Goal: Task Accomplishment & Management: Complete application form

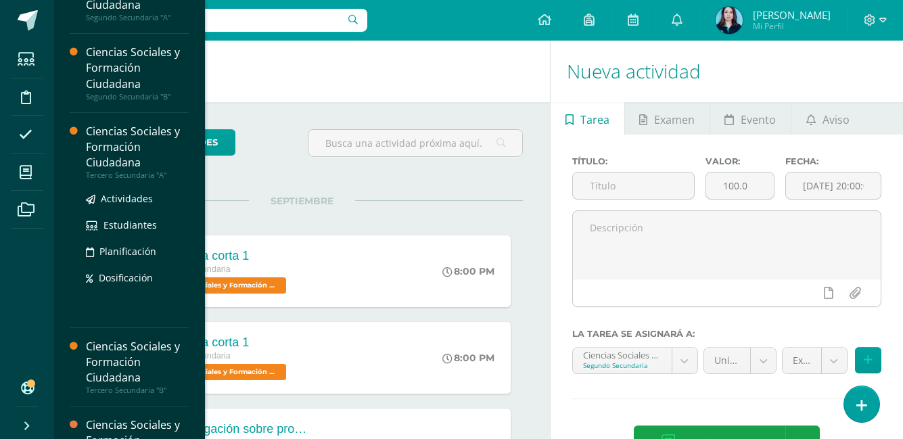
scroll to position [68, 0]
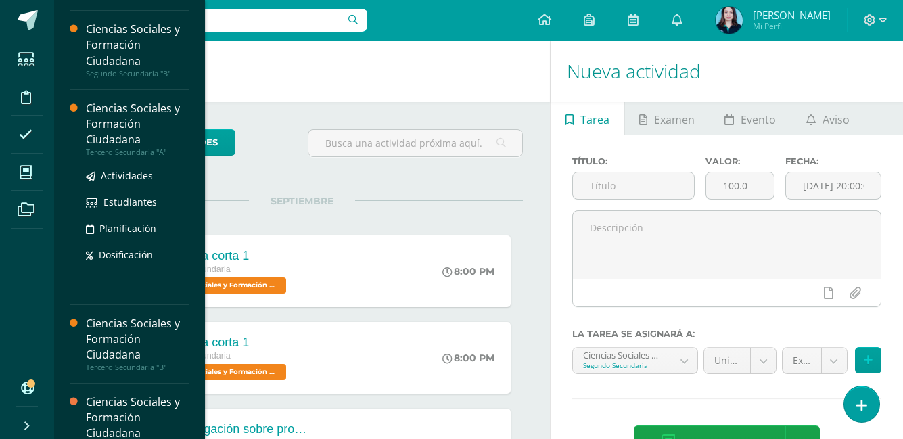
click at [138, 135] on div "Ciencias Sociales y Formación Ciudadana" at bounding box center [137, 124] width 103 height 47
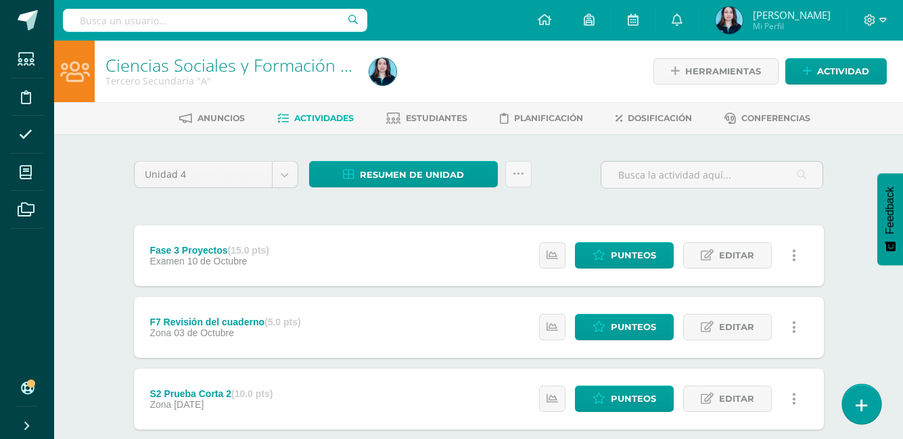
click at [856, 391] on link at bounding box center [861, 403] width 39 height 39
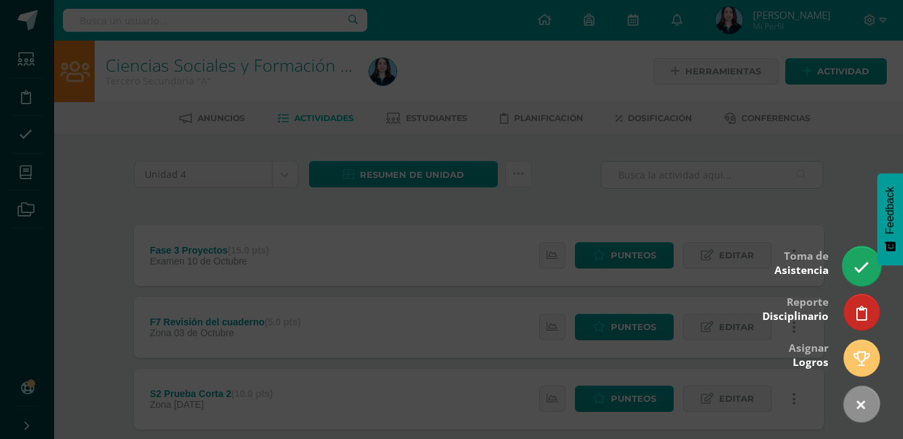
click at [853, 273] on link at bounding box center [861, 265] width 39 height 39
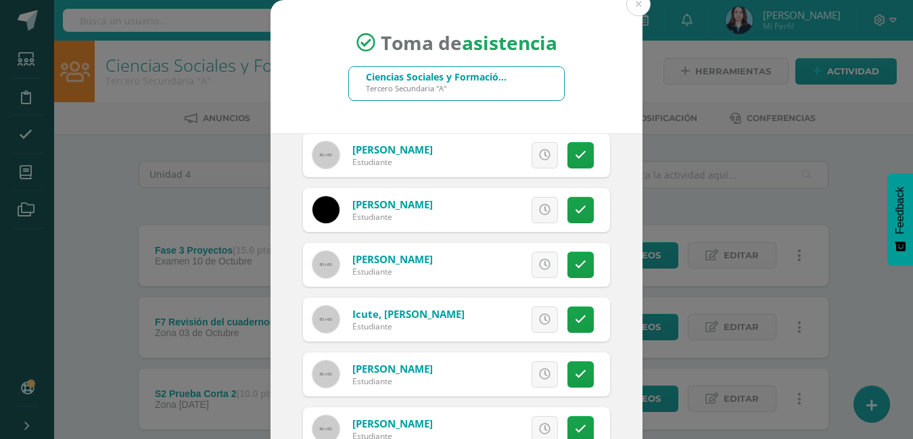
scroll to position [676, 0]
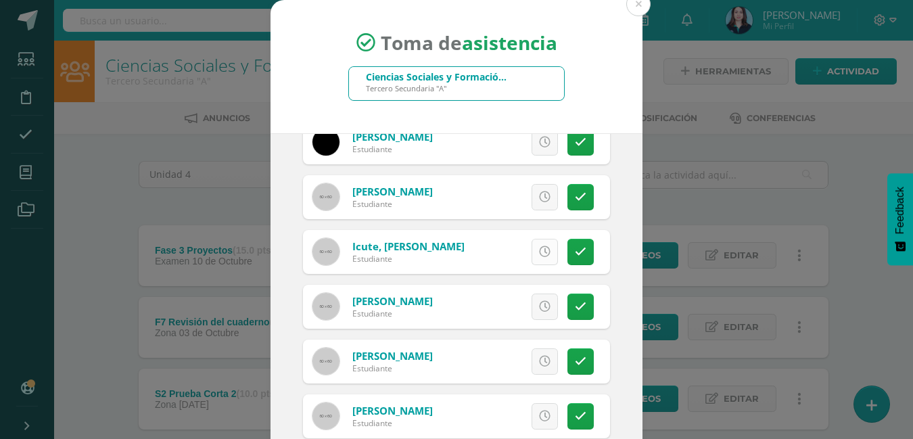
click at [539, 252] on icon at bounding box center [544, 251] width 11 height 11
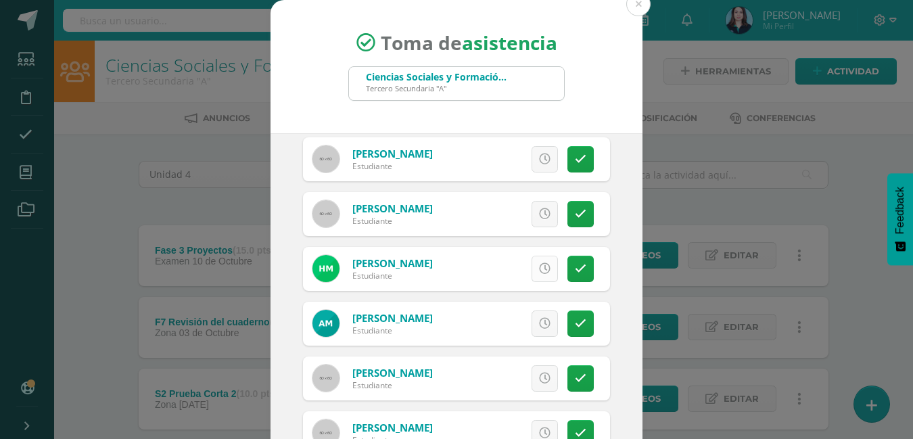
scroll to position [879, 0]
click at [539, 272] on icon at bounding box center [544, 267] width 11 height 11
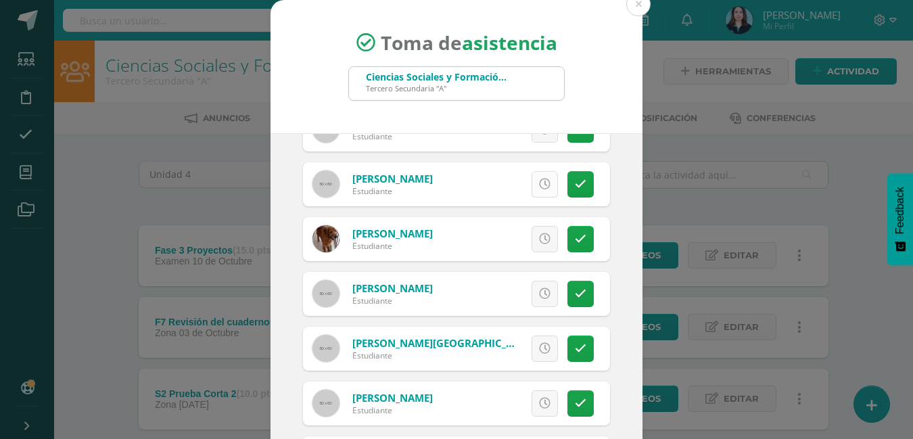
scroll to position [1149, 0]
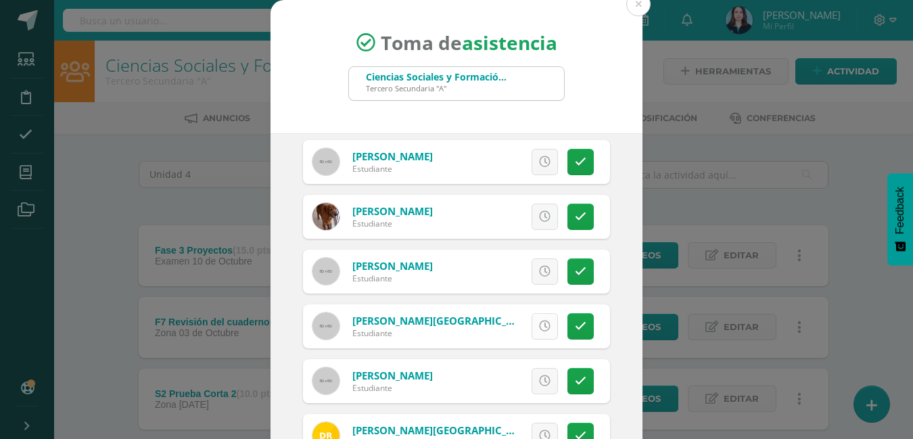
click at [539, 323] on icon at bounding box center [544, 325] width 11 height 11
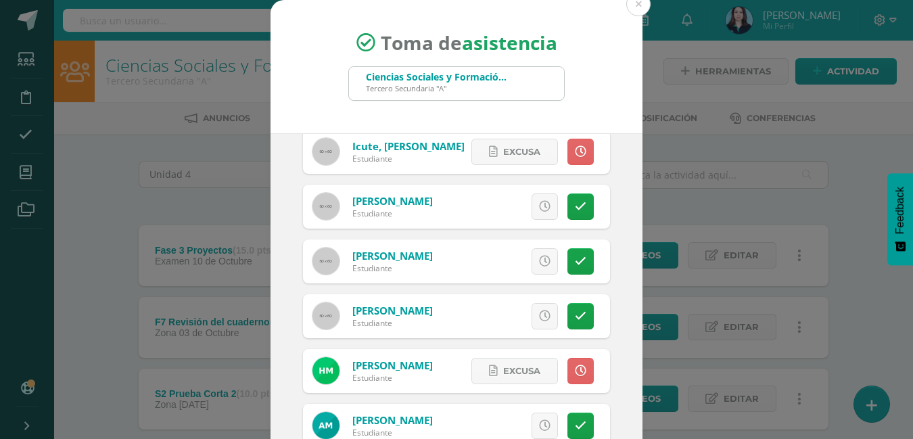
scroll to position [744, 0]
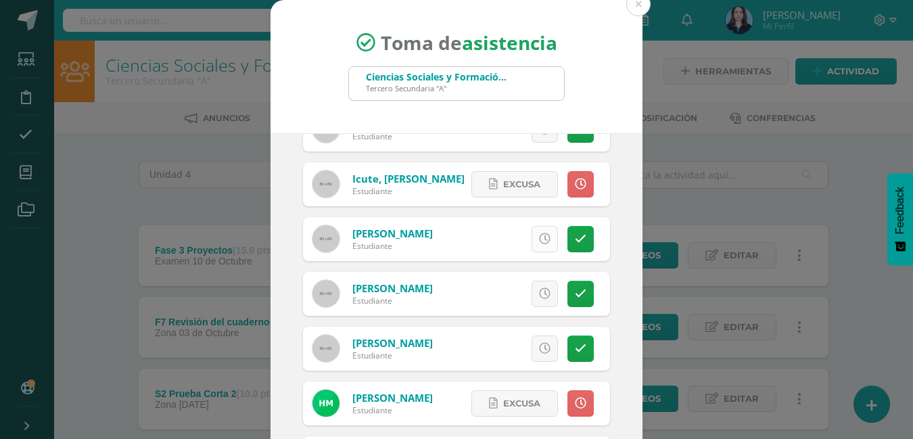
click at [531, 229] on link at bounding box center [544, 239] width 26 height 26
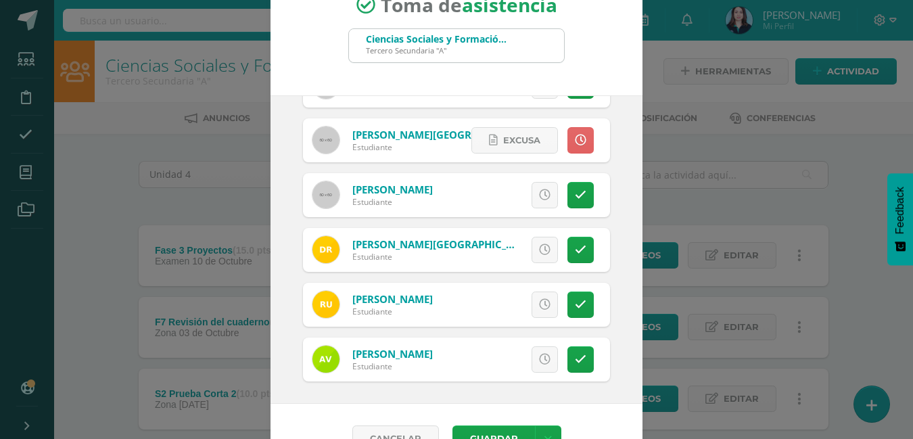
scroll to position [72, 0]
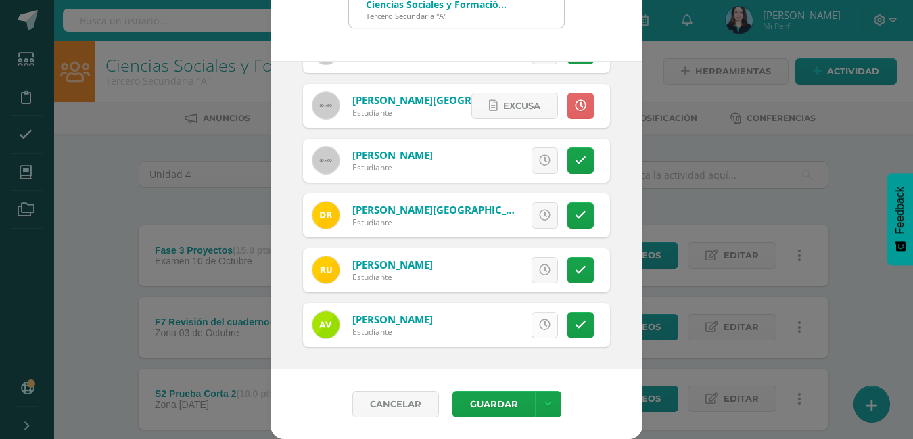
click at [536, 327] on link at bounding box center [544, 325] width 26 height 26
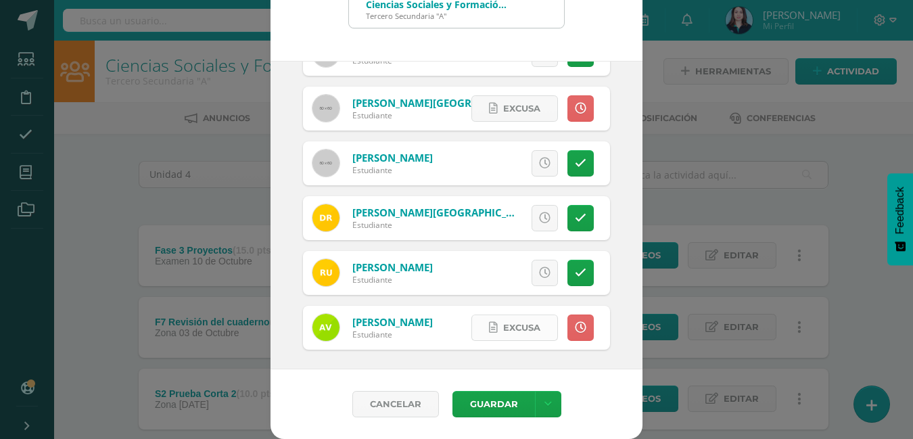
scroll to position [1298, 0]
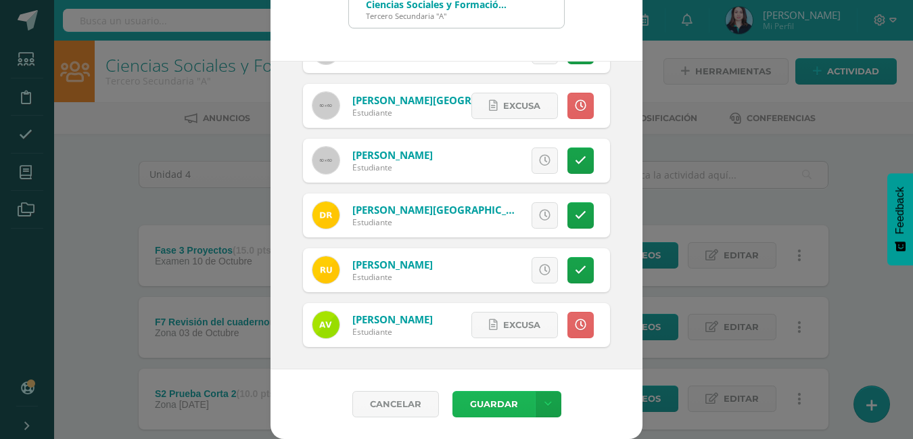
click at [469, 395] on button "Guardar" at bounding box center [493, 404] width 82 height 26
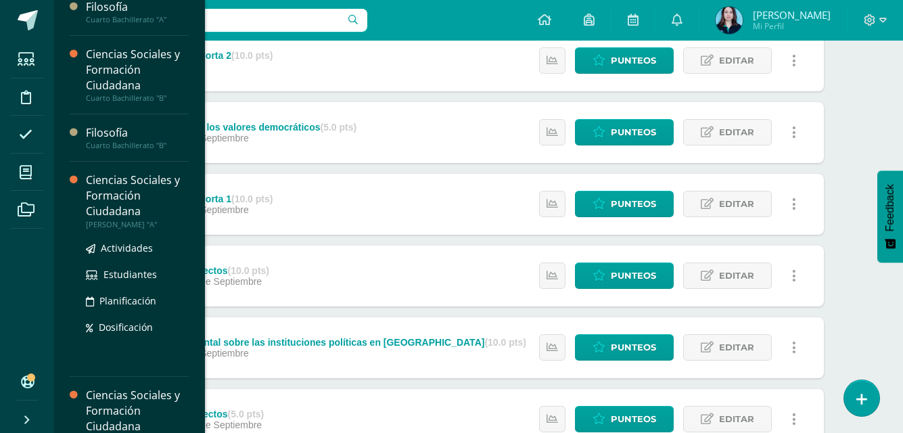
scroll to position [427, 0]
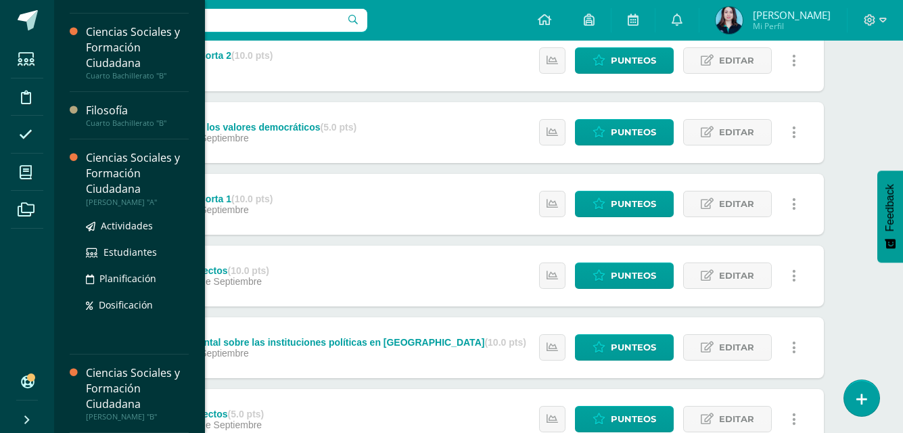
click at [139, 187] on div "Ciencias Sociales y Formación Ciudadana" at bounding box center [137, 173] width 103 height 47
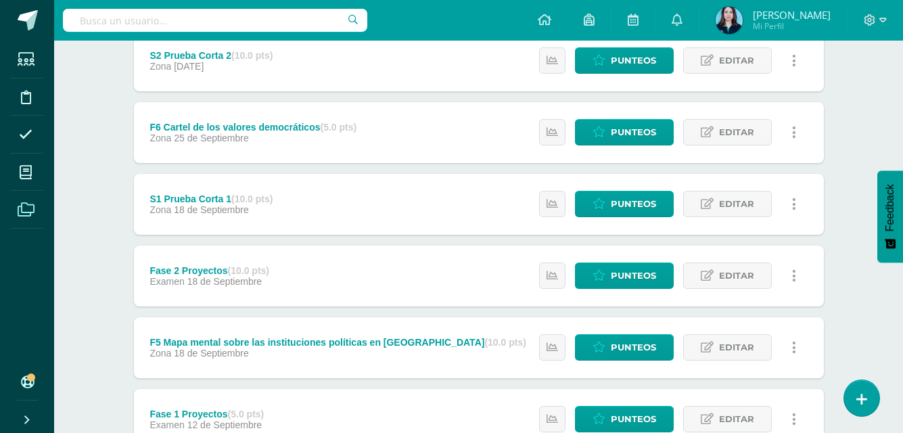
scroll to position [291, 0]
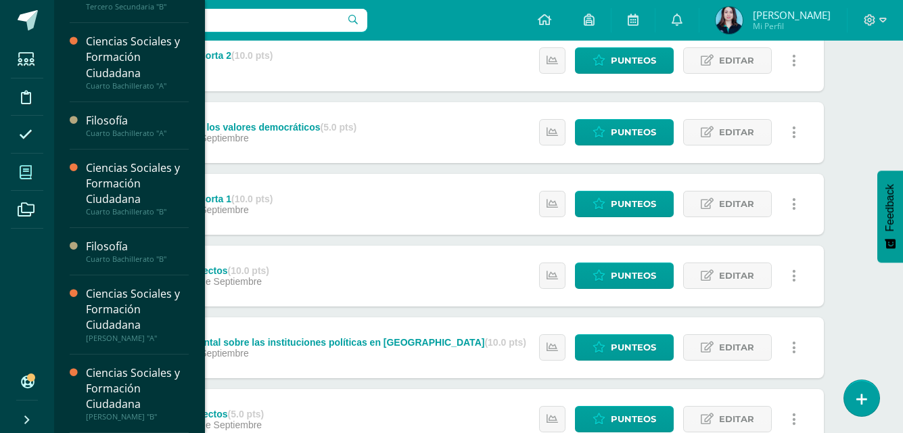
click at [26, 179] on span at bounding box center [26, 172] width 30 height 30
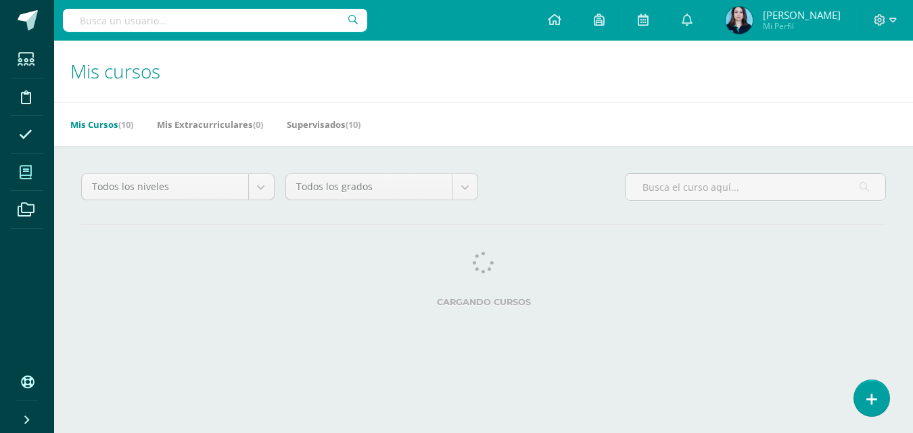
click at [24, 177] on icon at bounding box center [26, 173] width 12 height 14
drag, startPoint x: 0, startPoint y: 0, endPoint x: 24, endPoint y: 177, distance: 178.8
click at [24, 177] on icon at bounding box center [26, 173] width 12 height 14
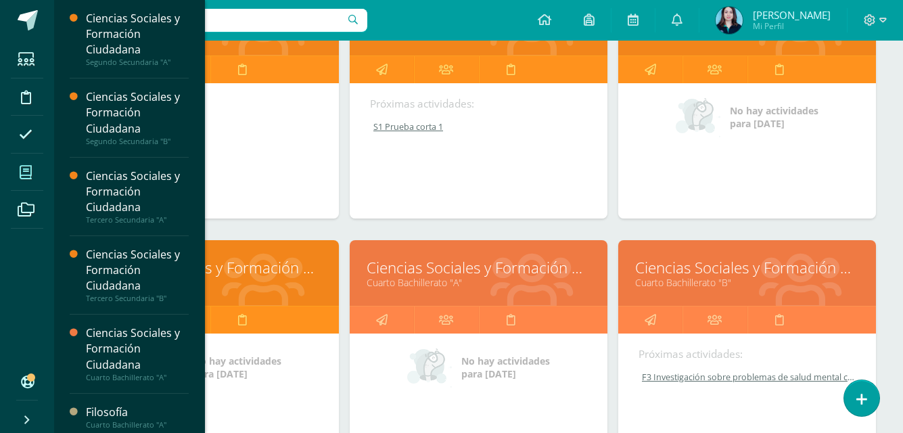
scroll to position [270, 0]
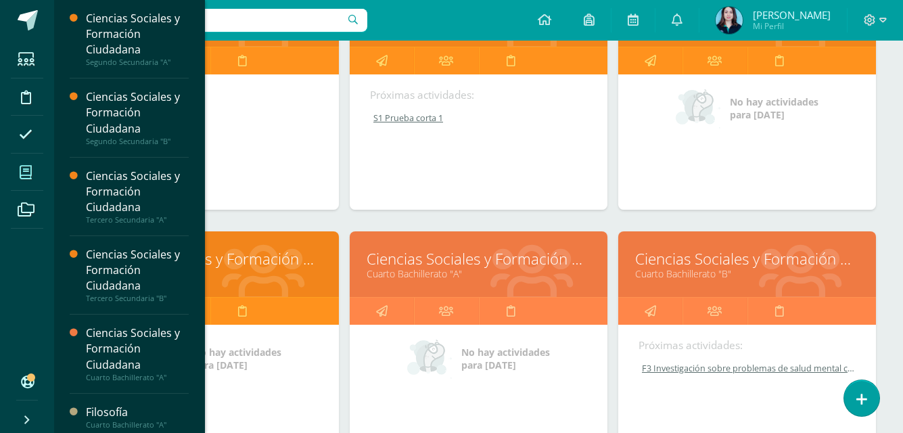
click at [464, 220] on div "Ciencias Sociales y Formación Ciudadana Segundo Secundaria "B" Próximas activid…" at bounding box center [478, 106] width 268 height 250
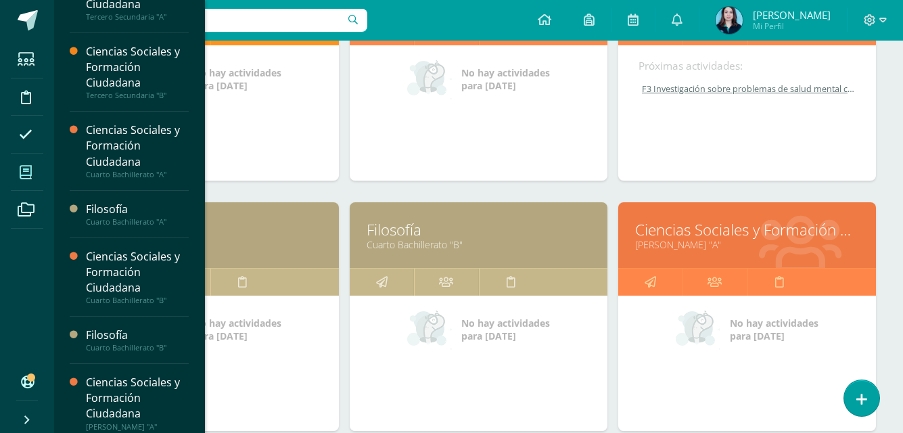
scroll to position [473, 0]
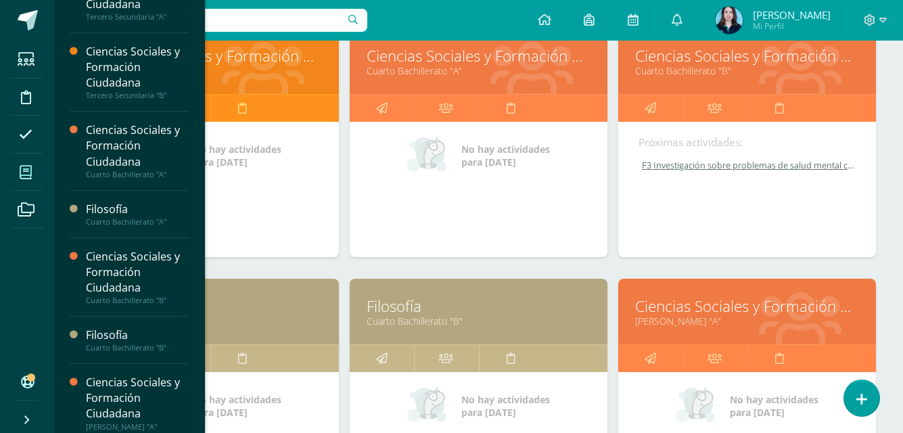
click at [687, 56] on link "Ciencias Sociales y Formación Ciudadana" at bounding box center [747, 55] width 224 height 21
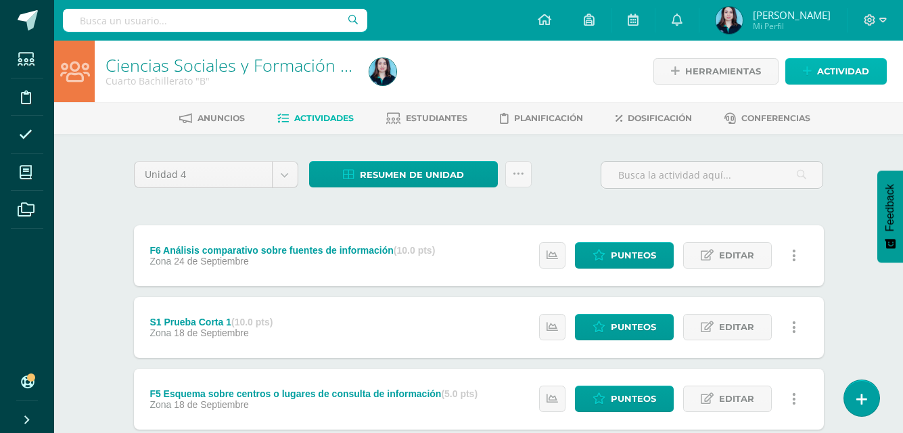
click at [826, 76] on span "Actividad" at bounding box center [843, 71] width 52 height 25
click at [0, 0] on div "Crea una nueva actividad Tarea Examen Evento Aviso Título: Valor: 100.0 Fecha: …" at bounding box center [0, 0] width 0 height 0
click at [786, 76] on link "Actividad" at bounding box center [835, 71] width 101 height 26
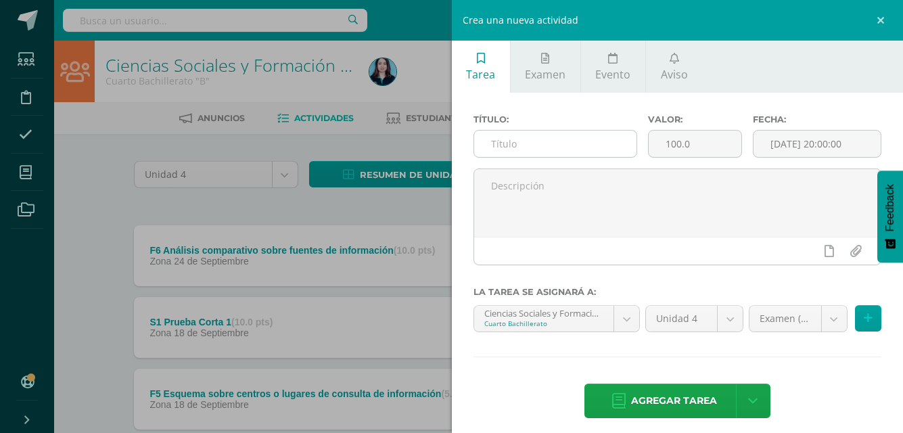
click at [565, 144] on input "text" at bounding box center [555, 143] width 162 height 26
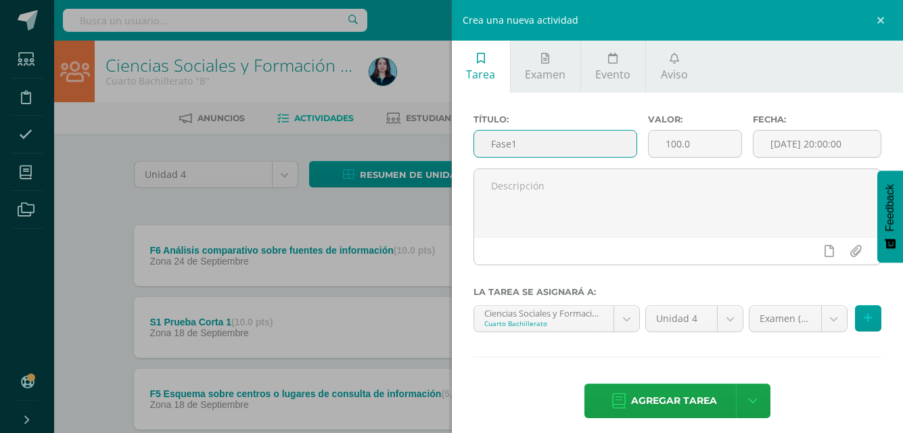
type input "Fase1"
click at [514, 141] on input "Fase1" at bounding box center [555, 143] width 162 height 26
click at [512, 141] on input "Fase1" at bounding box center [555, 143] width 162 height 26
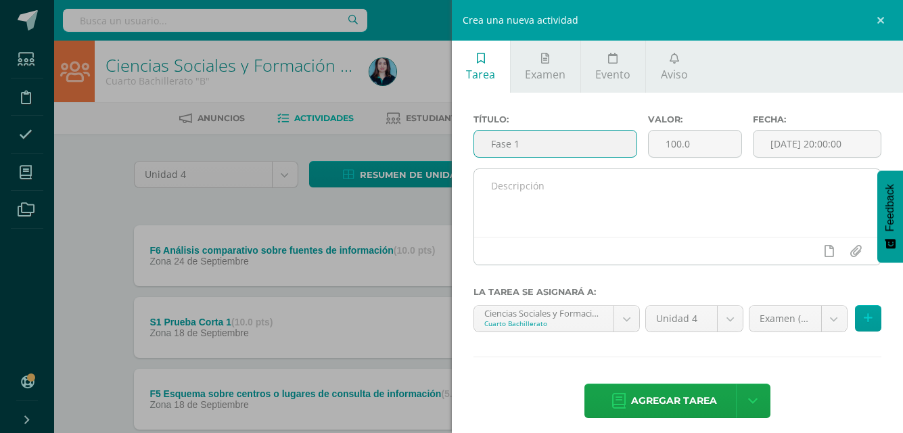
type input "Fase 1"
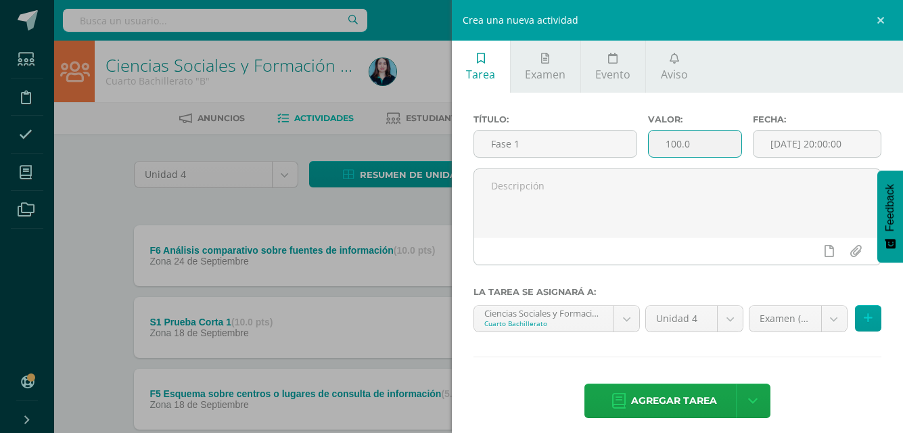
click at [707, 150] on input "100.0" at bounding box center [694, 143] width 93 height 26
type input "10.0"
click at [793, 153] on input "[DATE] 20:00:00" at bounding box center [817, 143] width 128 height 26
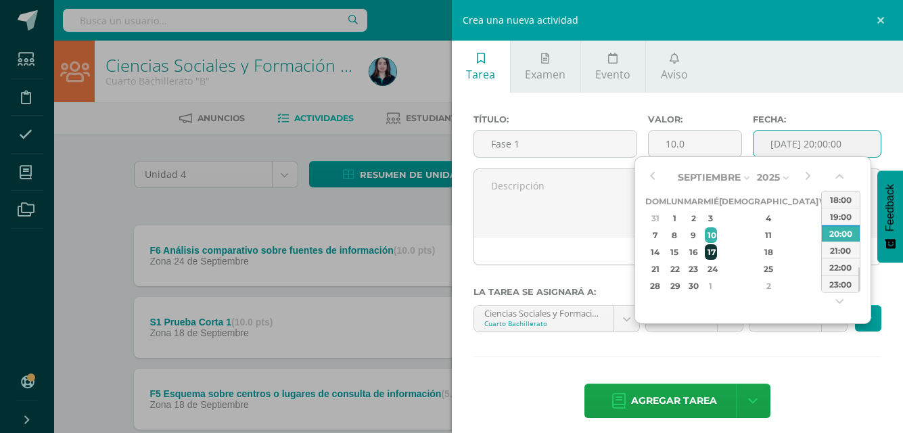
click at [717, 244] on div "17" at bounding box center [711, 252] width 12 height 16
type input "2025-09-17 20:00"
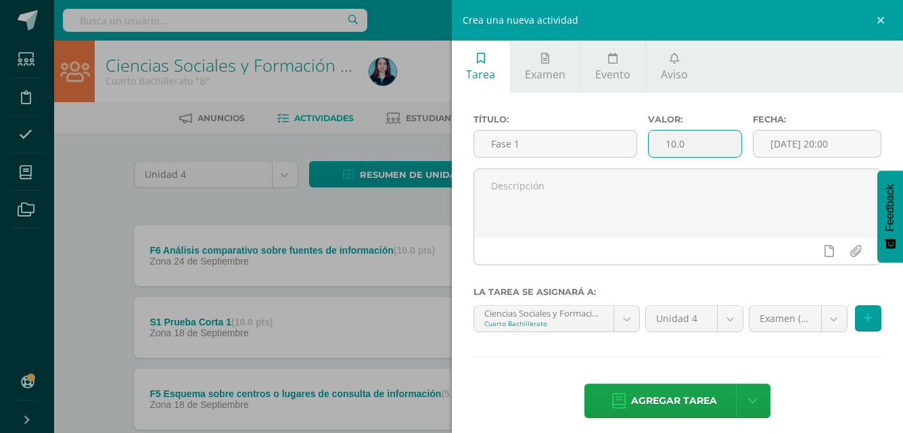
click at [714, 144] on input "10.0" at bounding box center [694, 143] width 93 height 26
drag, startPoint x: 697, startPoint y: 145, endPoint x: 658, endPoint y: 149, distance: 39.4
click at [665, 149] on input "10.0" at bounding box center [694, 143] width 93 height 26
click at [658, 149] on input "10.0" at bounding box center [694, 143] width 93 height 26
click at [684, 148] on input "10.0" at bounding box center [694, 143] width 93 height 26
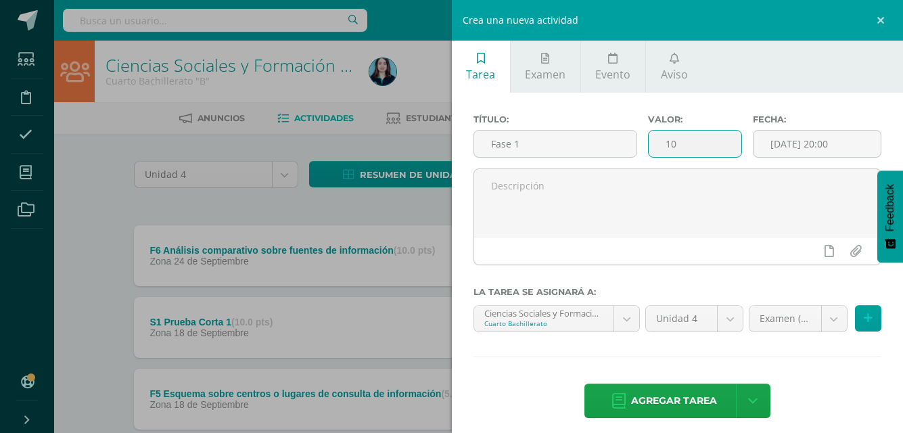
type input "1"
type input "5"
click at [774, 140] on input "2025-09-17 20:00" at bounding box center [817, 143] width 128 height 26
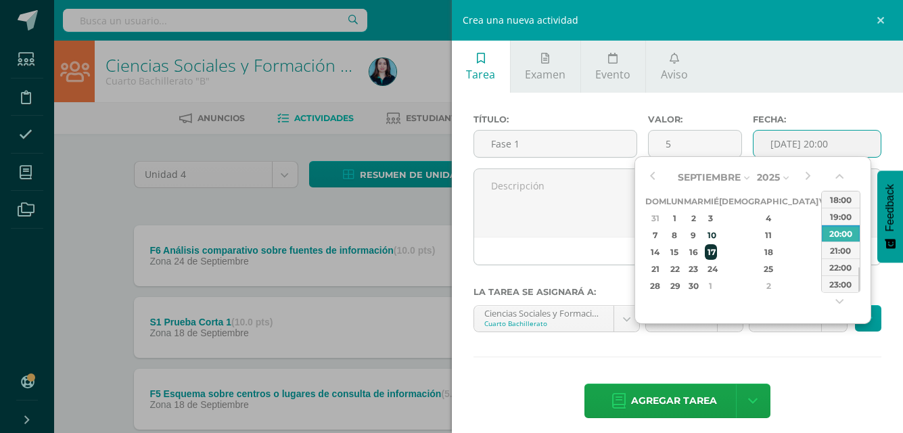
click at [719, 250] on td "17" at bounding box center [711, 251] width 16 height 17
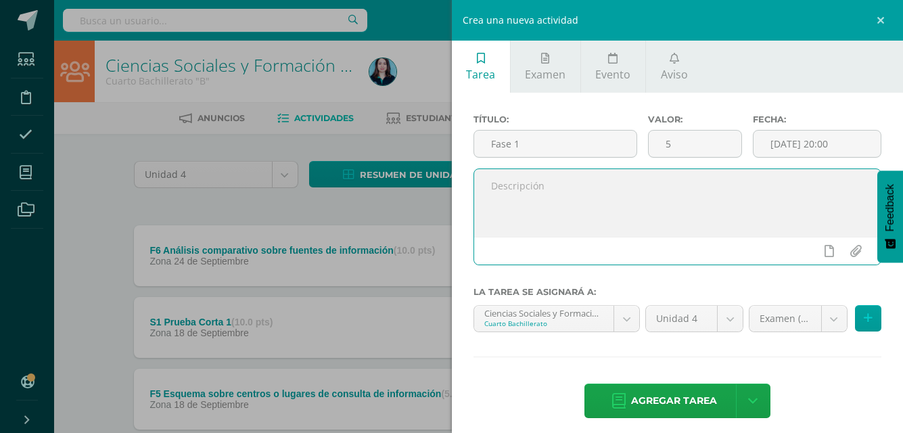
click at [575, 179] on textarea at bounding box center [677, 203] width 407 height 68
click at [831, 315] on body "Estudiantes Disciplina Asistencia Mis cursos Archivos Soporte Centro de ayuda Ú…" at bounding box center [451, 403] width 903 height 806
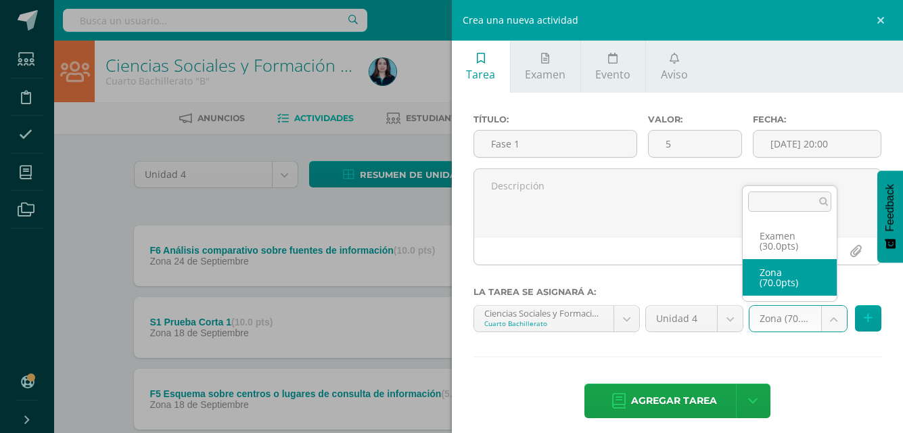
click at [812, 318] on body "Estudiantes Disciplina Asistencia Mis cursos Archivos Soporte Centro de ayuda Ú…" at bounding box center [451, 403] width 903 height 806
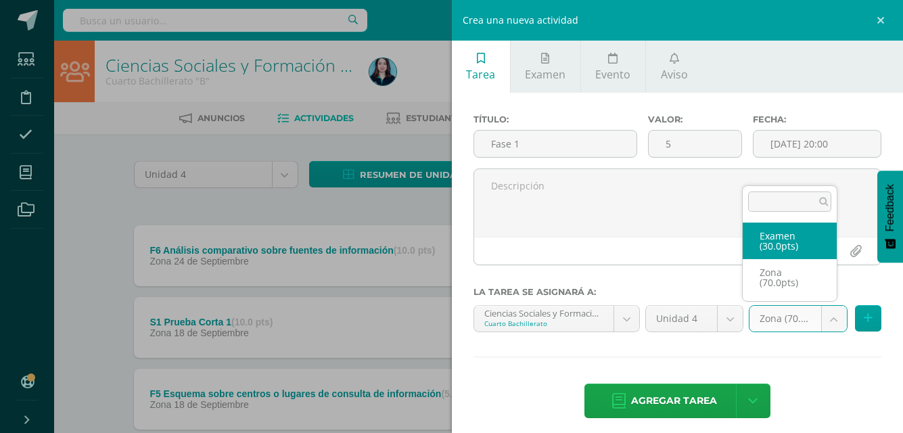
select select "49767"
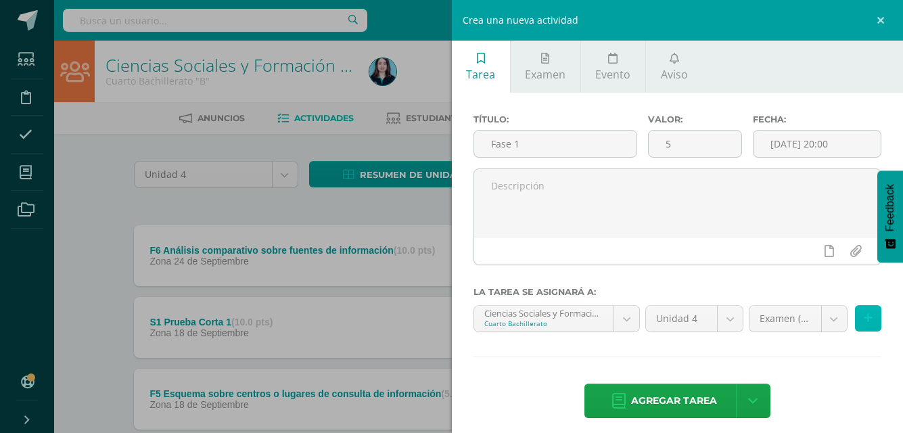
click at [862, 319] on button at bounding box center [868, 318] width 26 height 26
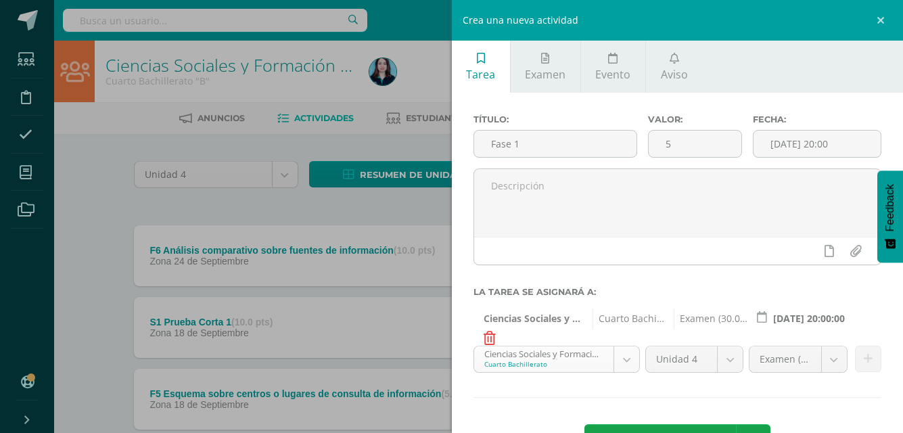
click at [608, 360] on body "Estudiantes Disciplina Asistencia Mis cursos Archivos Soporte Centro de ayuda Ú…" at bounding box center [451, 403] width 903 height 806
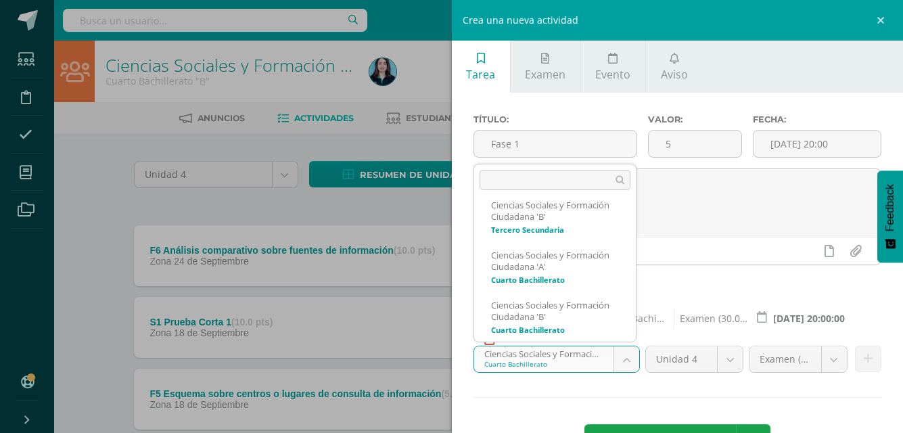
scroll to position [198, 0]
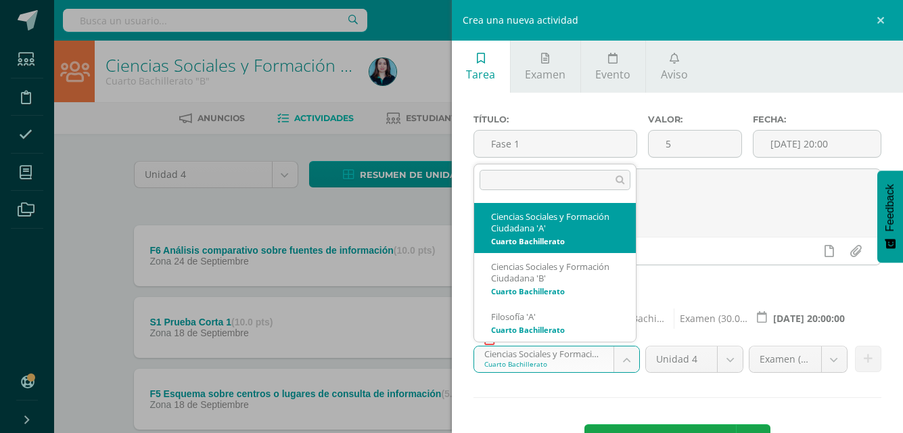
select select "29760"
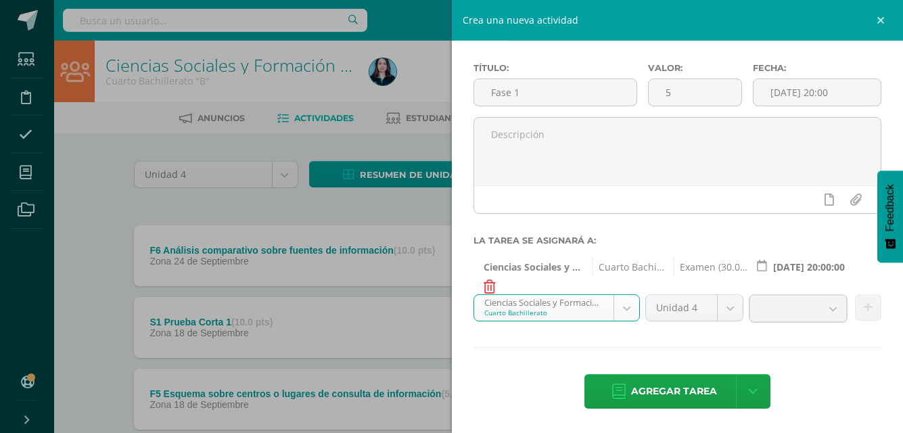
scroll to position [50, 0]
click at [863, 312] on icon at bounding box center [867, 308] width 9 height 11
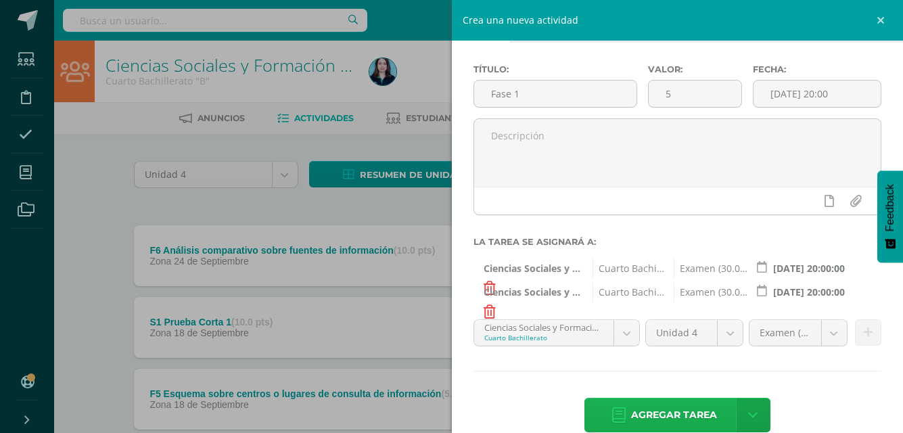
click at [683, 413] on span "Agregar tarea" at bounding box center [674, 414] width 86 height 33
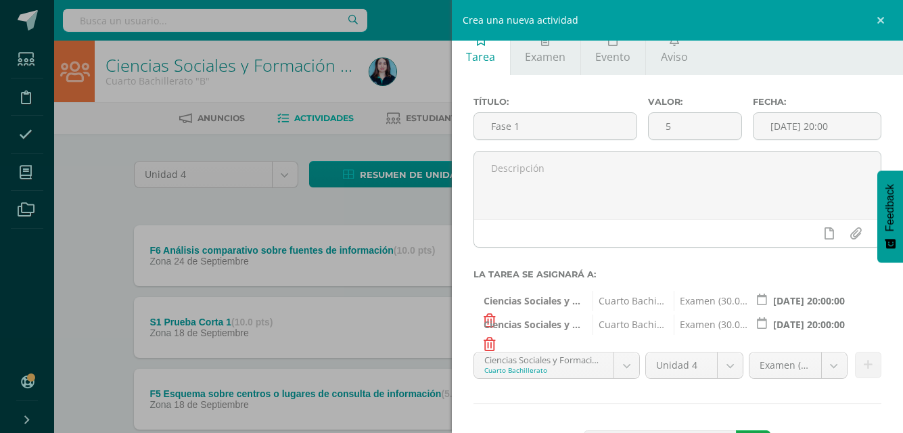
scroll to position [0, 0]
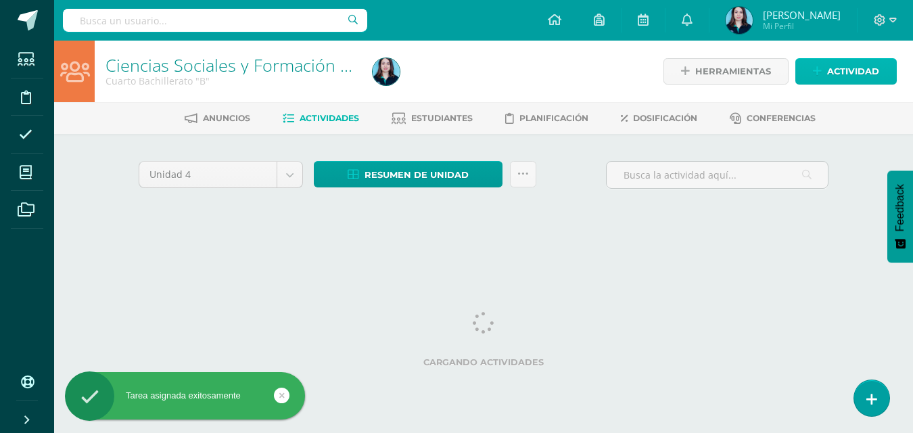
click at [857, 76] on span "Actividad" at bounding box center [853, 71] width 52 height 25
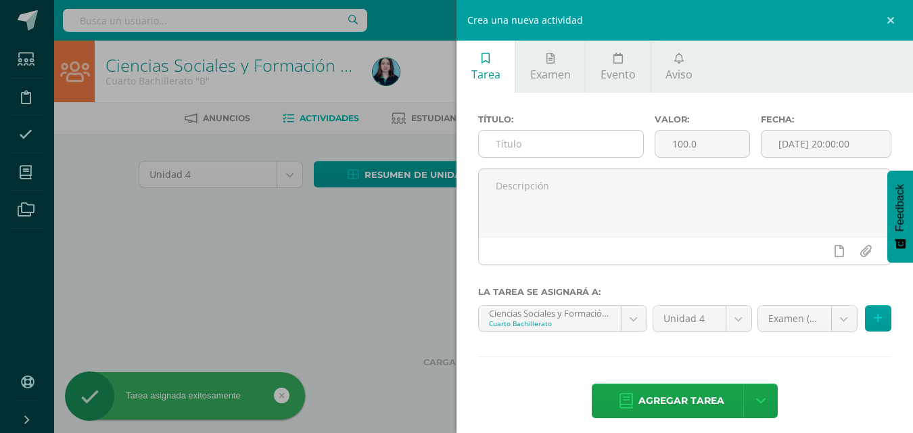
click at [545, 147] on input "text" at bounding box center [561, 143] width 164 height 26
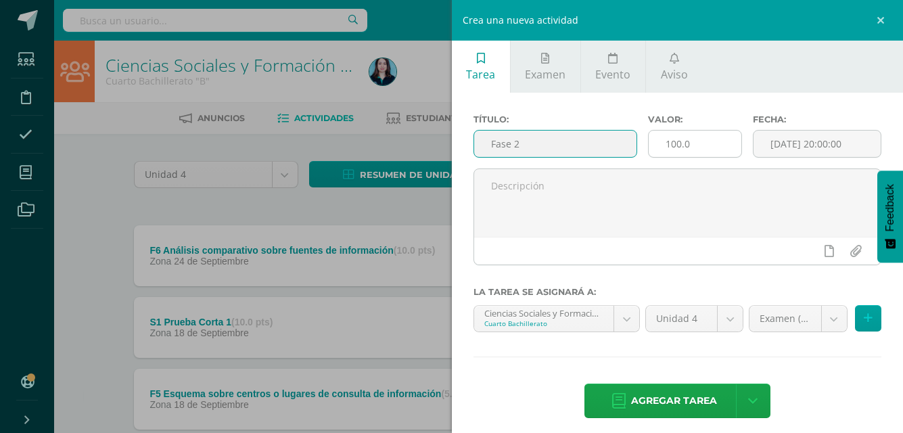
type input "Fase 2"
click at [711, 145] on input "100.0" at bounding box center [694, 143] width 93 height 26
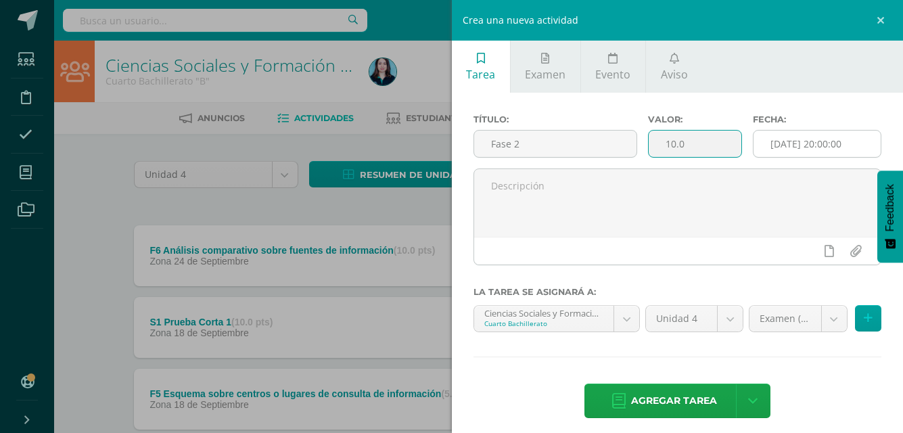
type input "10.0"
click at [792, 147] on input "[DATE] 20:00:00" at bounding box center [817, 143] width 128 height 26
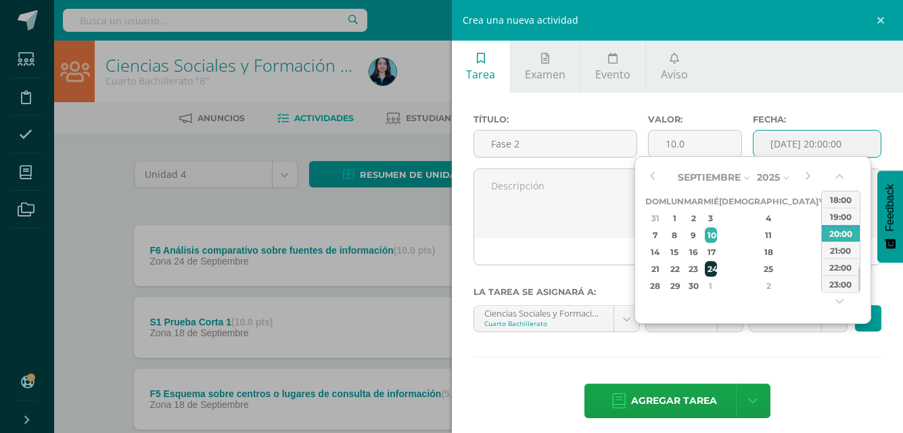
click at [717, 270] on div "24" at bounding box center [711, 269] width 12 height 16
type input "2025-09-24 20:00"
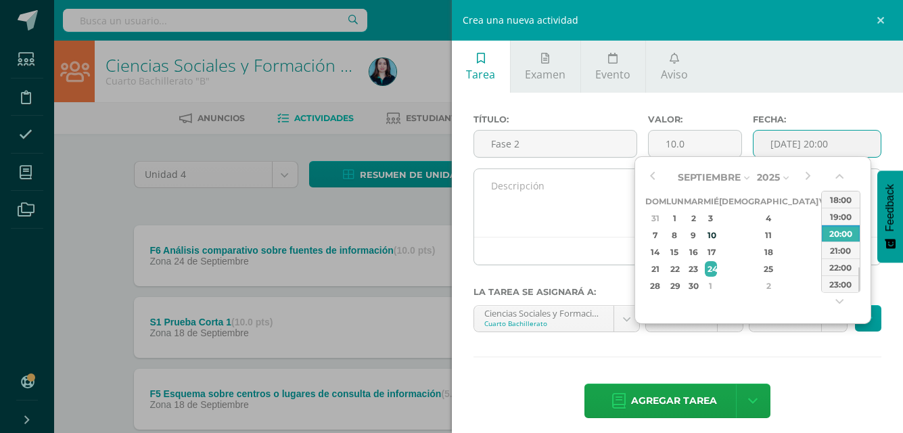
click at [525, 243] on div at bounding box center [677, 251] width 407 height 28
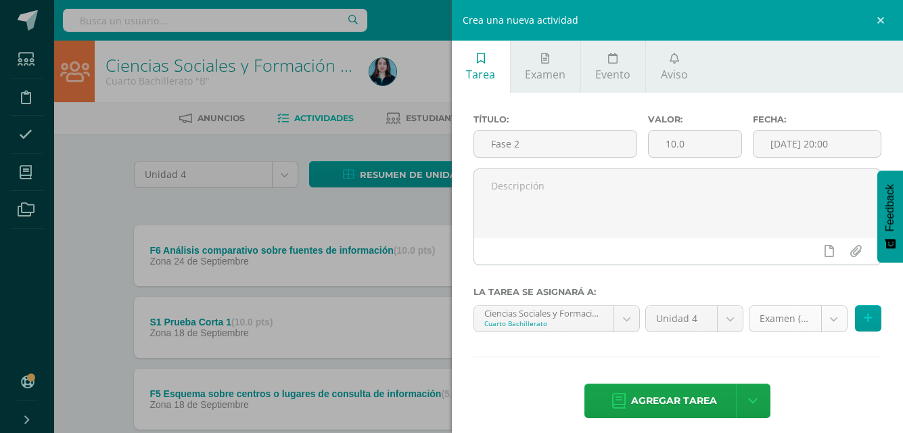
click at [760, 318] on body "Tarea asignada exitosamente Estudiantes Disciplina Asistencia Mis cursos Archiv…" at bounding box center [451, 439] width 903 height 878
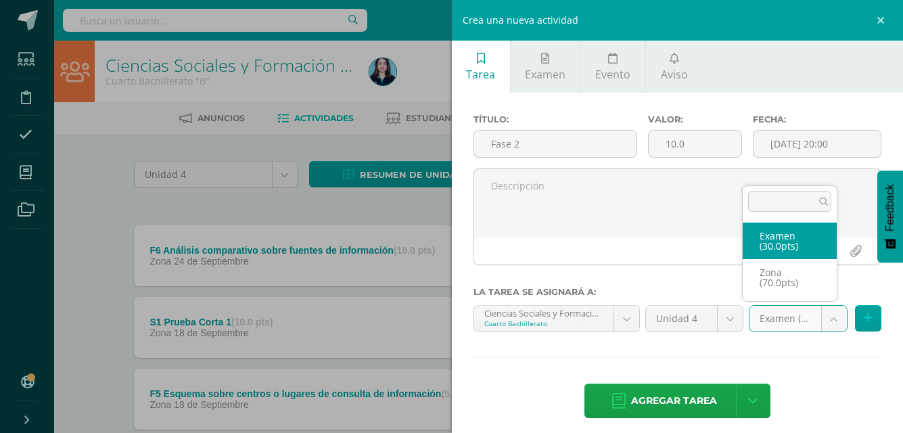
click at [803, 241] on div at bounding box center [828, 250] width 93 height 27
select select "49767"
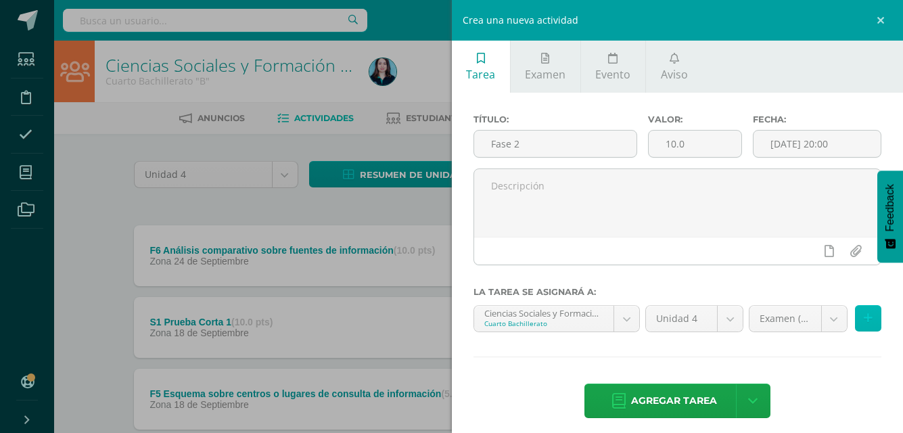
click at [863, 320] on icon at bounding box center [867, 317] width 9 height 11
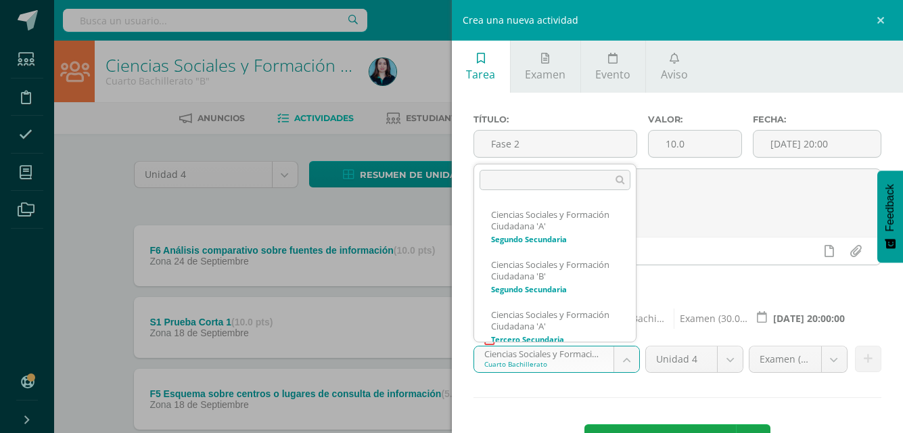
click at [555, 359] on body "Tarea asignada exitosamente Estudiantes Disciplina Asistencia Mis cursos Archiv…" at bounding box center [451, 439] width 903 height 878
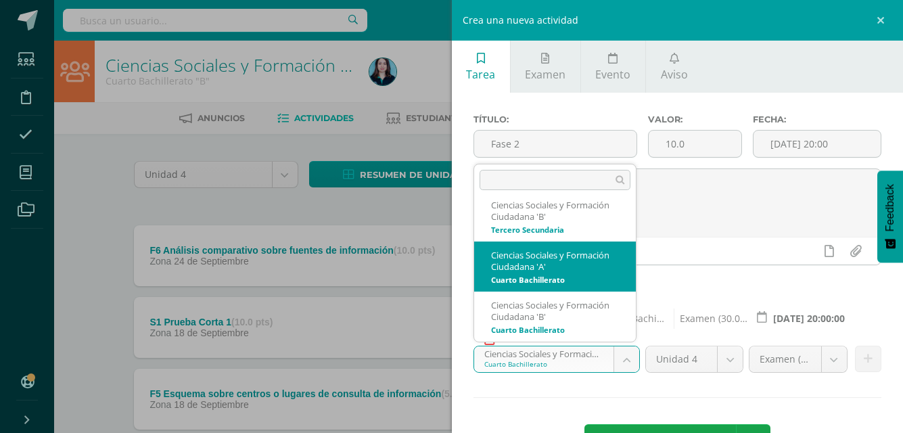
scroll to position [156, 0]
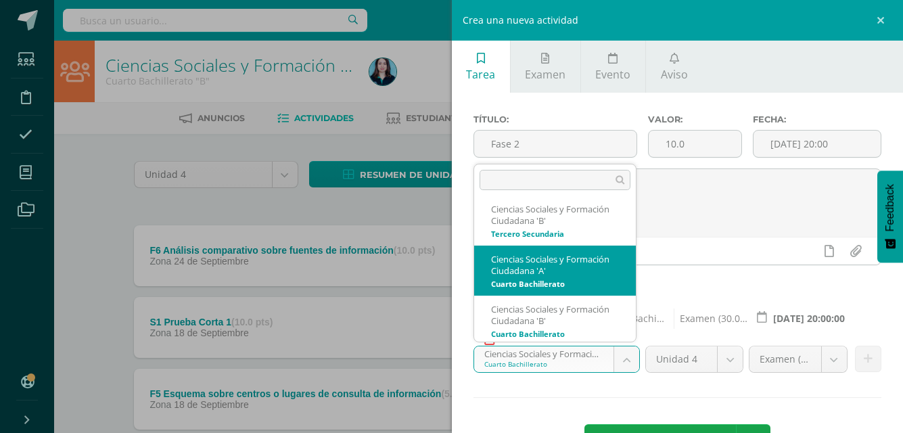
select select "29760"
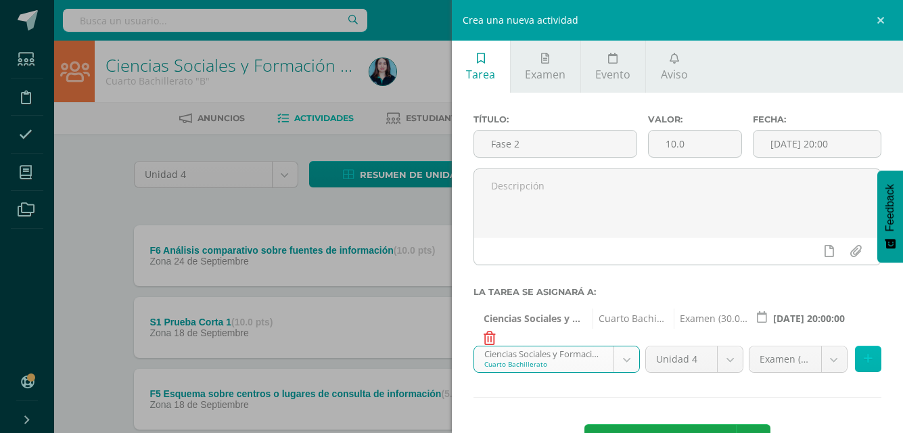
click at [863, 354] on icon at bounding box center [867, 358] width 9 height 11
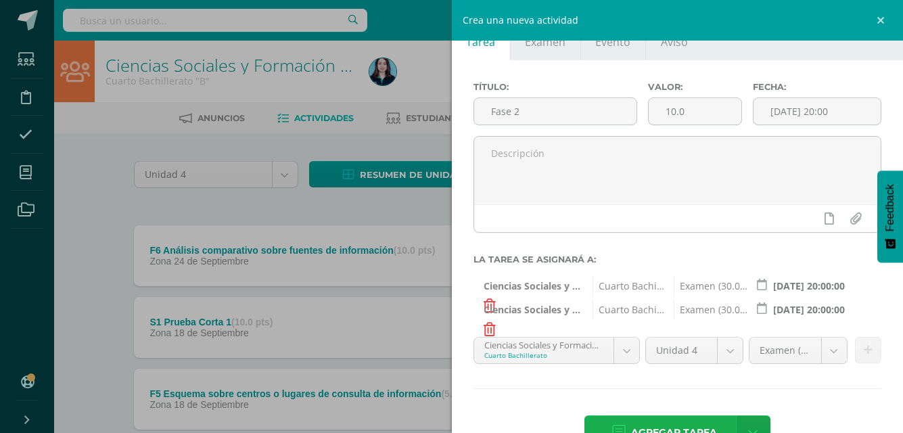
scroll to position [74, 0]
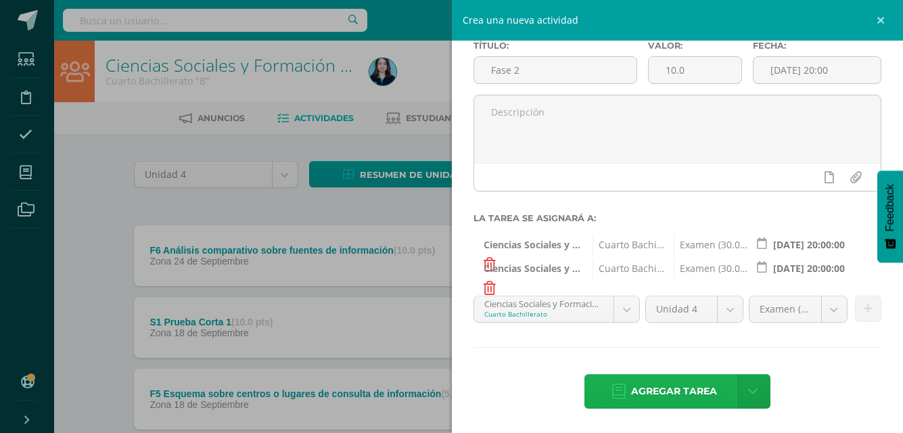
click at [699, 394] on span "Agregar tarea" at bounding box center [674, 391] width 86 height 33
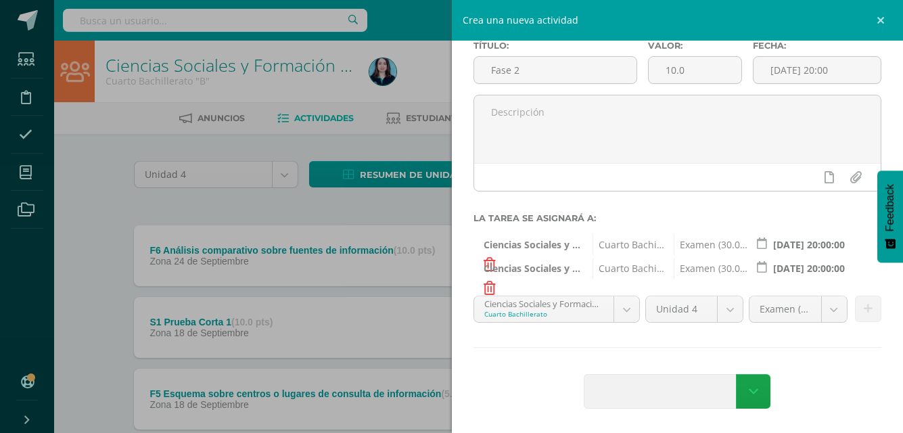
scroll to position [0, 0]
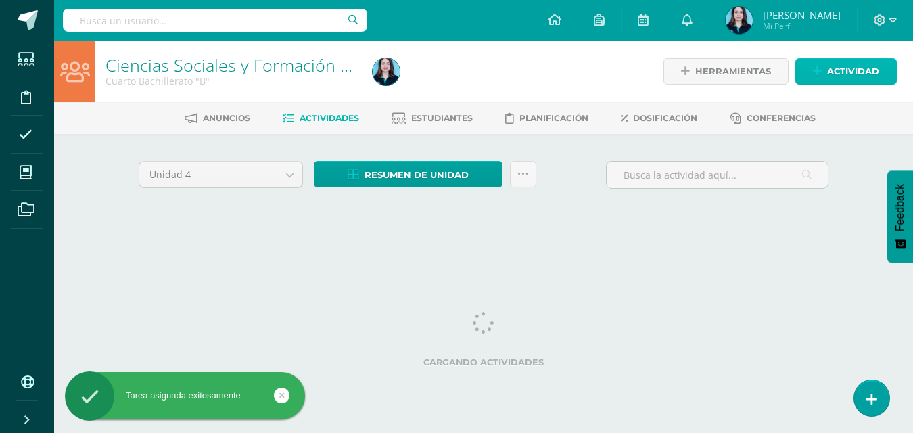
click at [846, 70] on span "Actividad" at bounding box center [853, 71] width 52 height 25
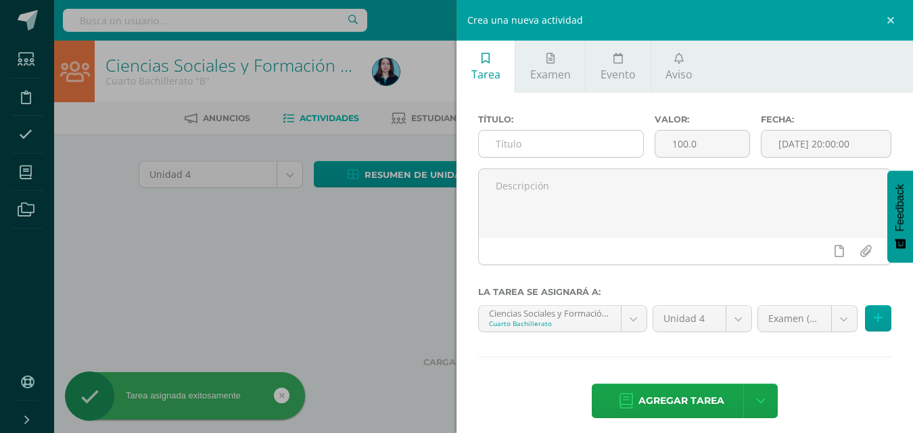
click at [576, 147] on input "text" at bounding box center [561, 143] width 164 height 26
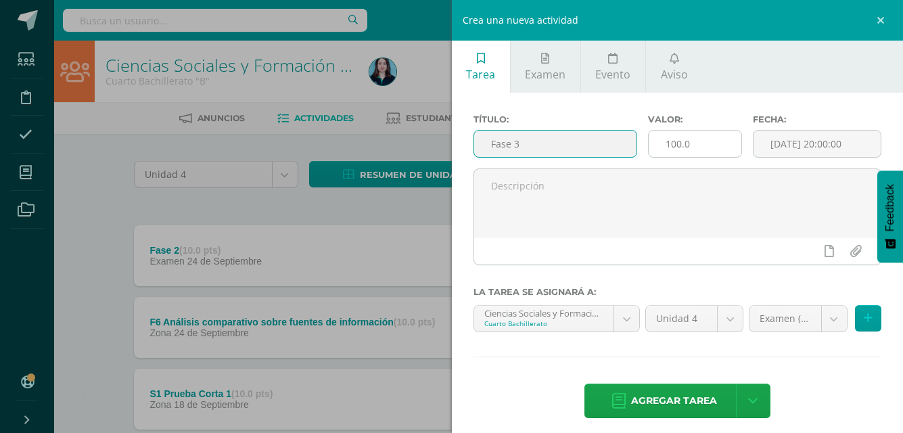
type input "Fase 3"
click at [707, 152] on input "100.0" at bounding box center [694, 143] width 93 height 26
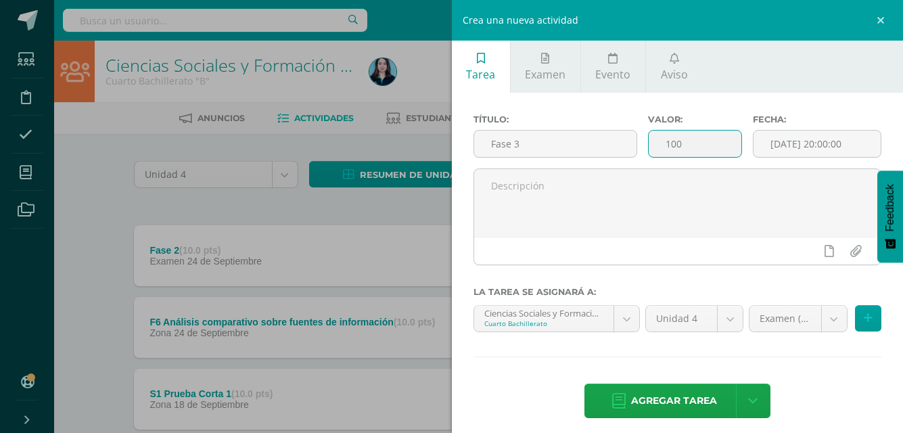
type input "10"
type input "10.0"
click at [794, 131] on input "[DATE] 20:00:00" at bounding box center [817, 143] width 128 height 26
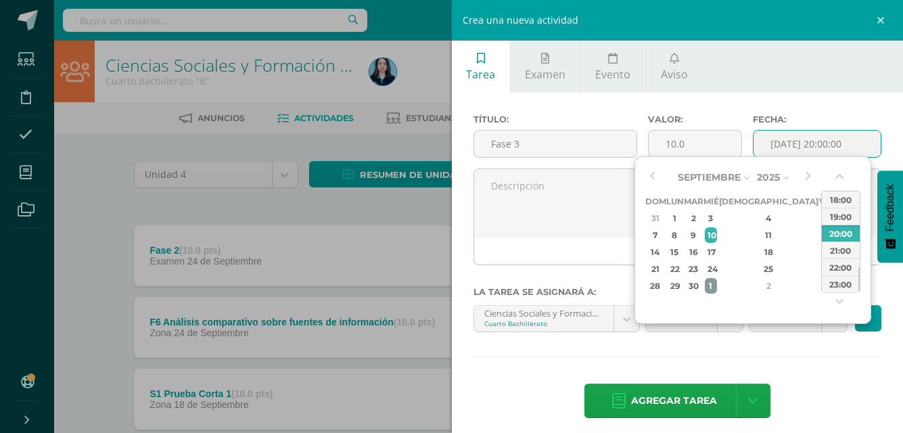
click at [717, 287] on div "1" at bounding box center [711, 286] width 12 height 16
type input "[DATE] 20:00"
click at [684, 137] on input "10.0" at bounding box center [694, 143] width 93 height 26
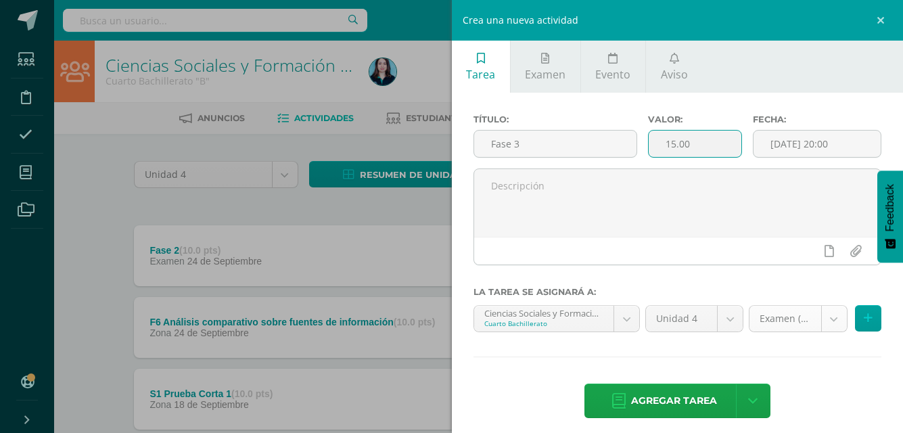
type input "15.00"
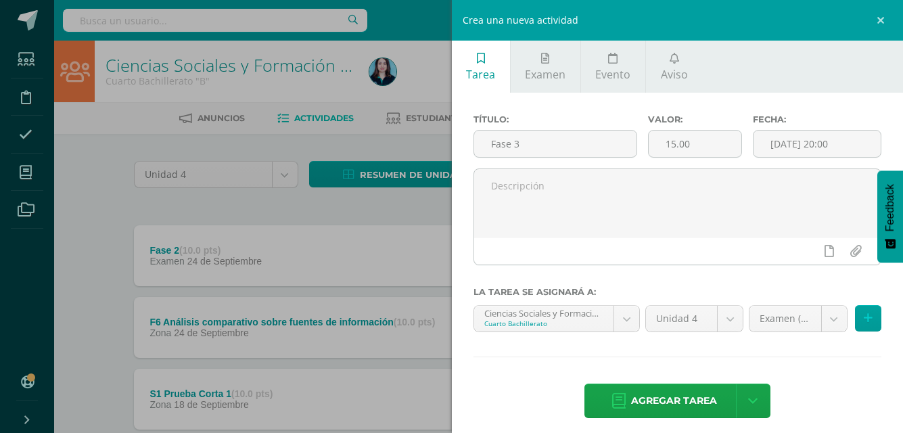
click at [863, 317] on icon at bounding box center [867, 317] width 9 height 11
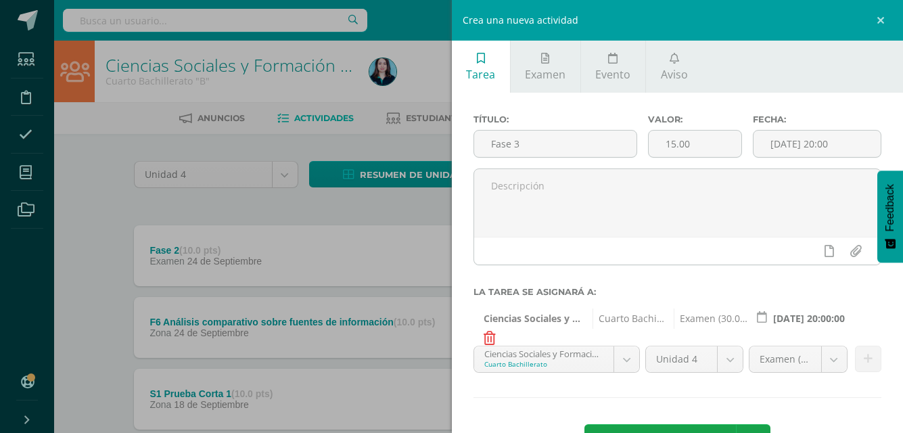
scroll to position [50, 0]
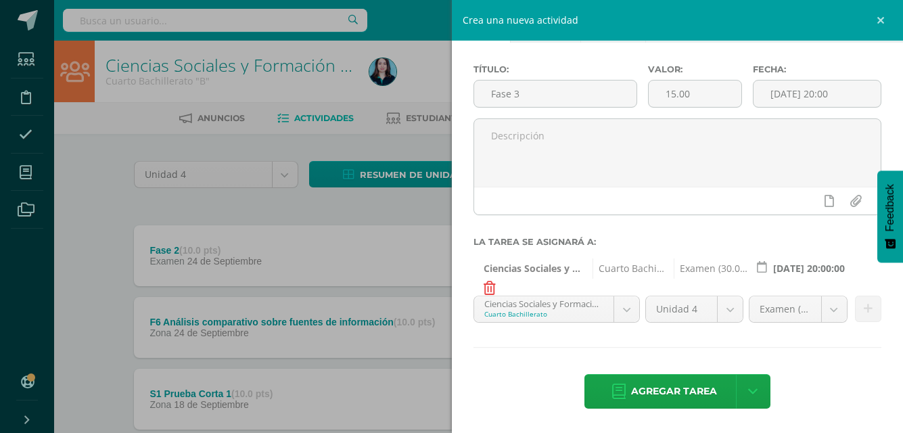
click at [562, 290] on div "Título: Fase 3 Valor: 15.00 Fecha: [DATE] 20:00 La tarea se asignará a: Ciencia…" at bounding box center [678, 238] width 452 height 390
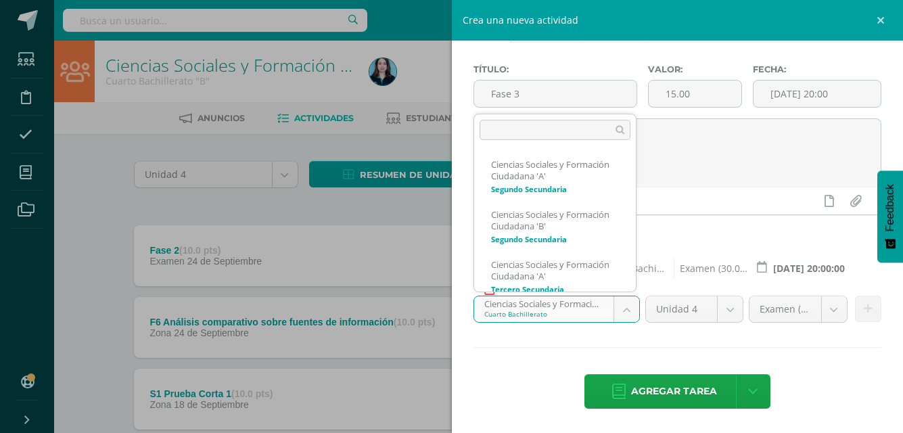
scroll to position [160, 0]
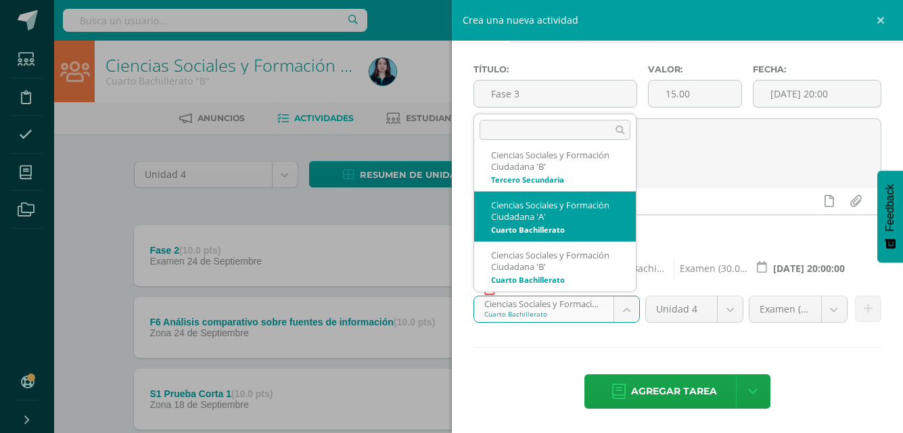
select select "29760"
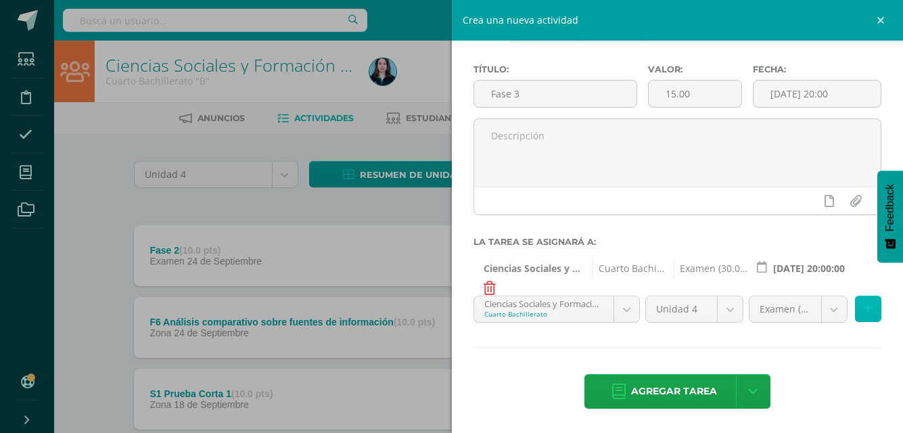
click at [855, 316] on button at bounding box center [868, 308] width 26 height 26
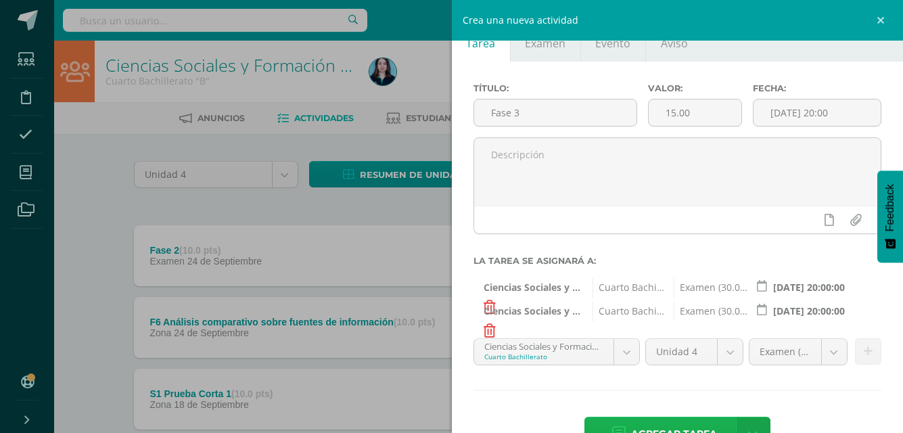
scroll to position [74, 0]
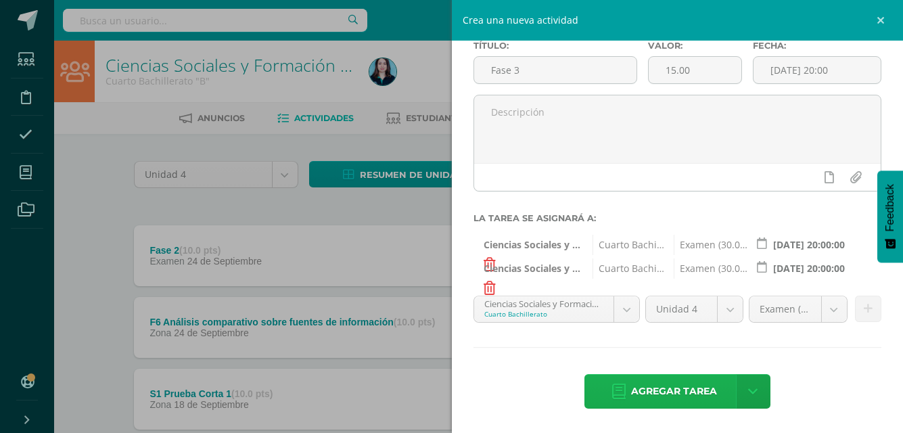
click at [689, 388] on span "Agregar tarea" at bounding box center [674, 391] width 86 height 33
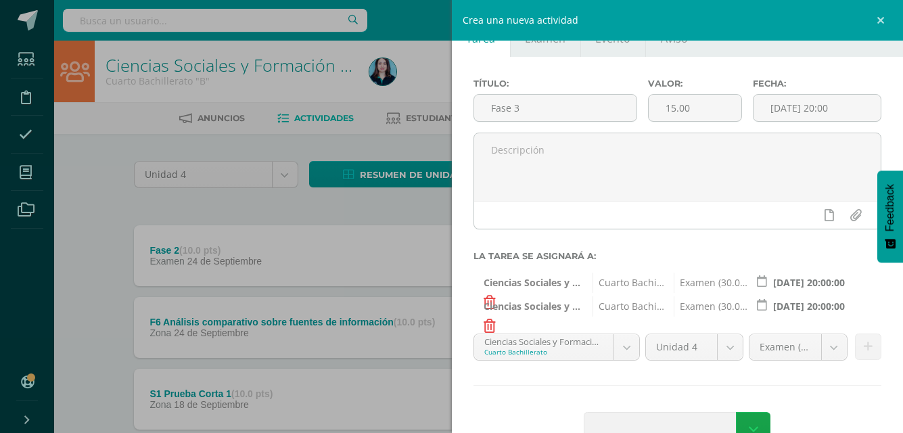
scroll to position [0, 0]
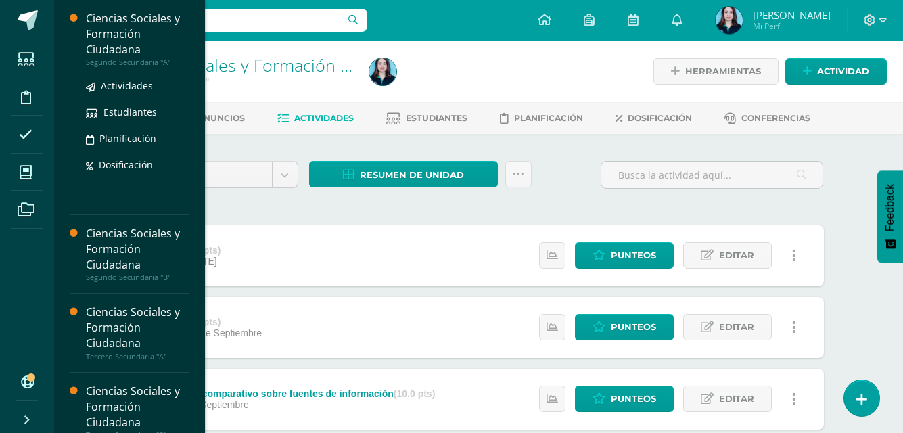
click at [116, 53] on div "Ciencias Sociales y Formación Ciudadana" at bounding box center [137, 34] width 103 height 47
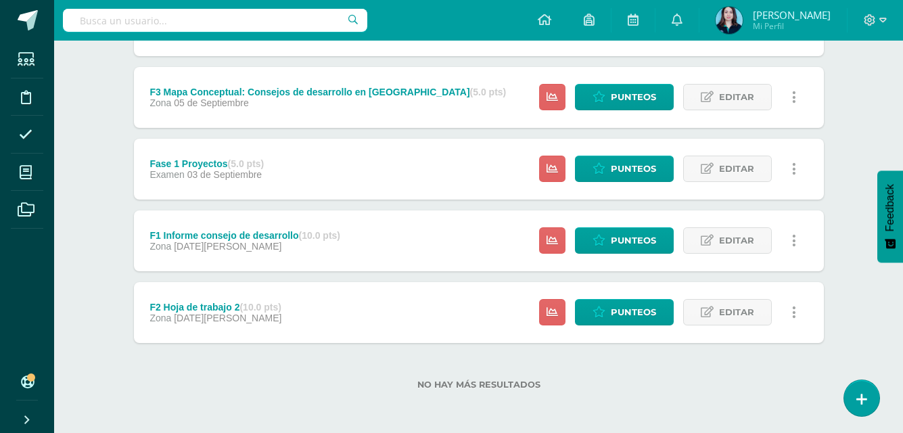
scroll to position [664, 0]
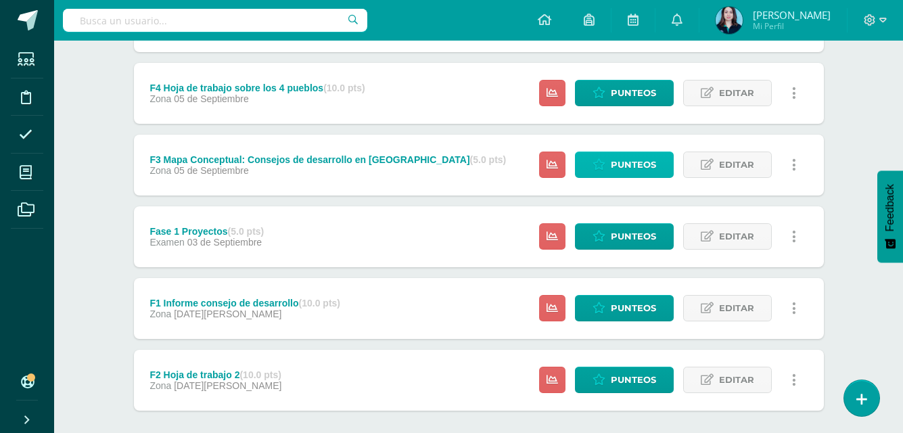
click at [657, 161] on link "Punteos" at bounding box center [624, 164] width 99 height 26
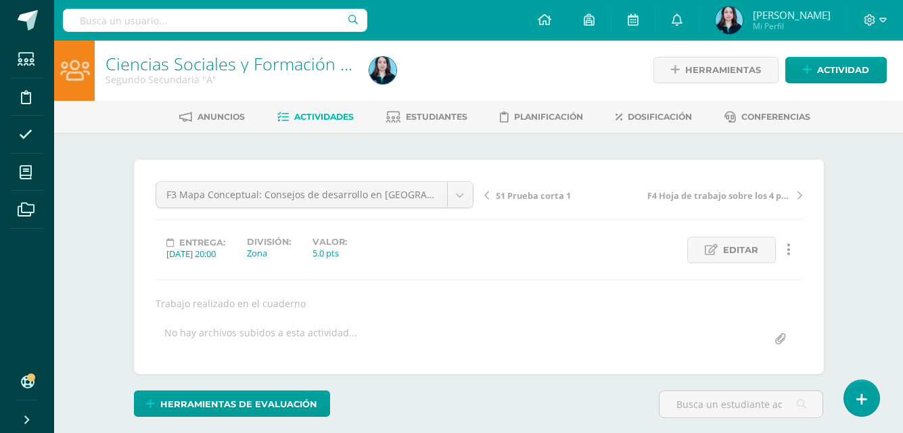
scroll to position [2, 0]
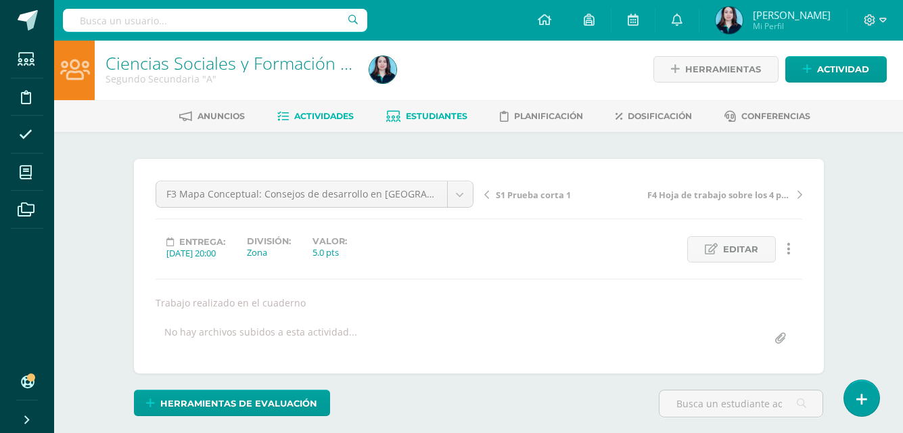
click at [450, 110] on link "Estudiantes" at bounding box center [426, 116] width 81 height 22
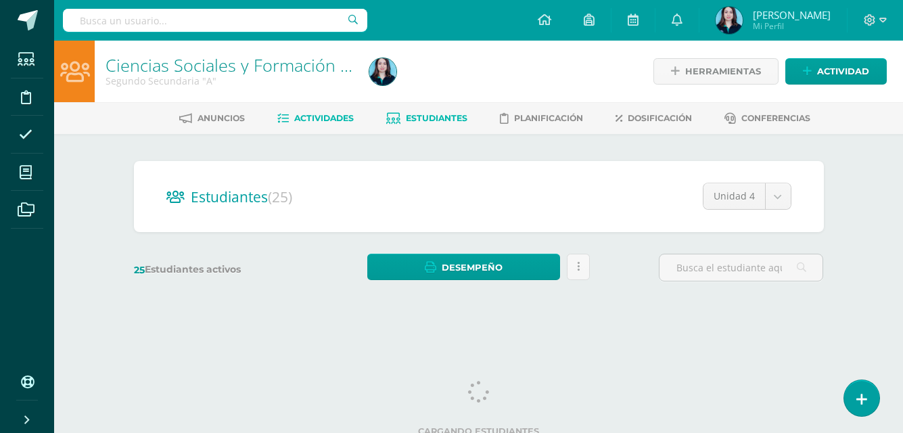
click at [316, 115] on span "Actividades" at bounding box center [324, 118] width 60 height 10
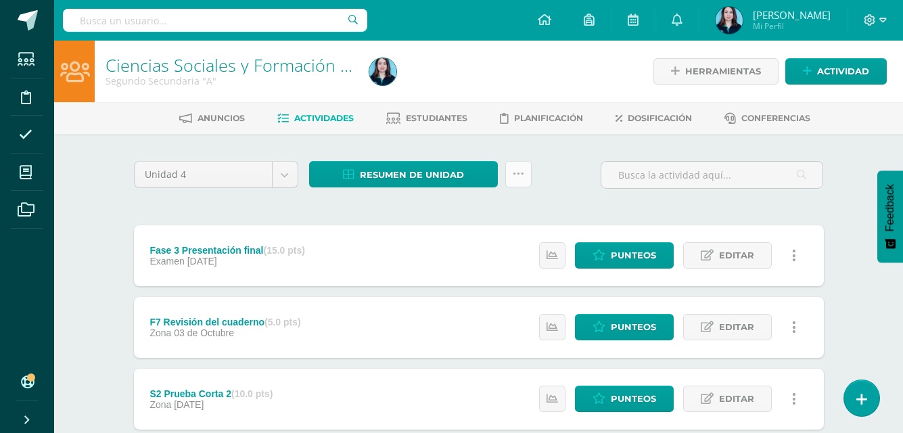
click at [529, 170] on link at bounding box center [518, 174] width 26 height 26
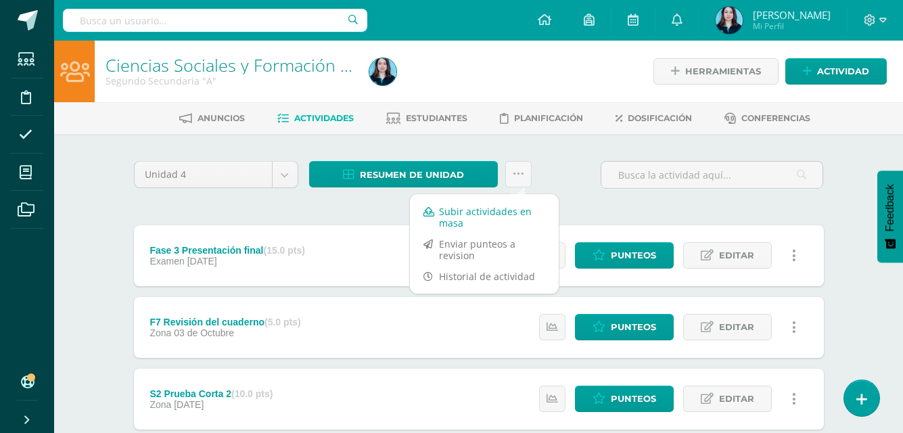
click at [498, 210] on link "Subir actividades en masa" at bounding box center [484, 217] width 149 height 32
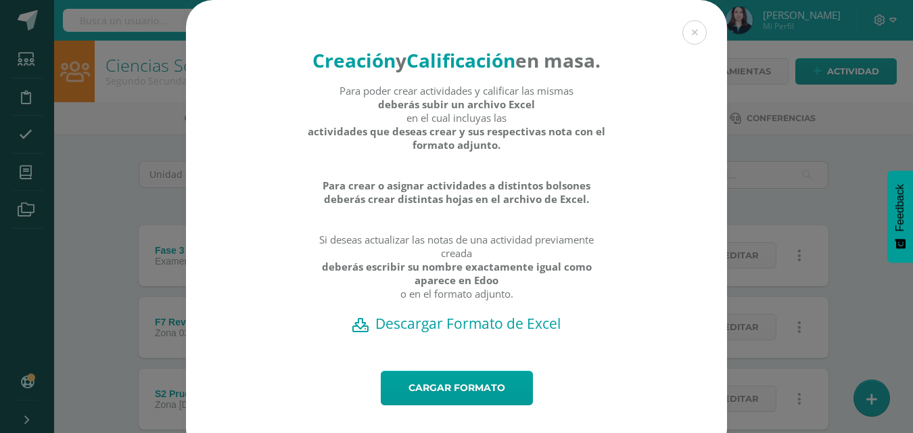
click at [432, 333] on h2 "Descargar Formato de Excel" at bounding box center [457, 323] width 494 height 19
click at [481, 405] on link "Cargar formato" at bounding box center [457, 388] width 152 height 34
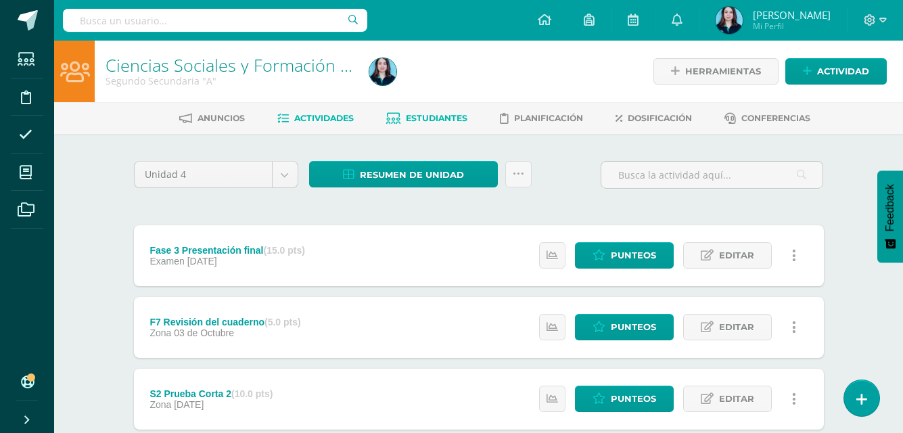
click at [442, 109] on link "Estudiantes" at bounding box center [426, 119] width 81 height 22
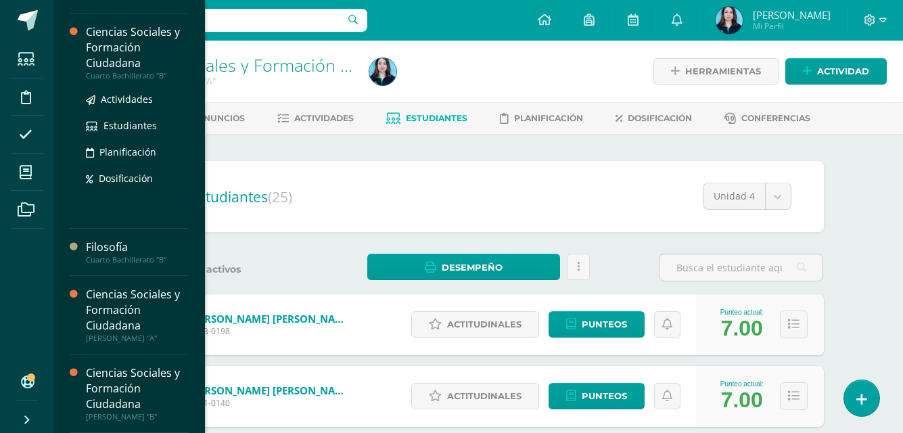
scroll to position [292, 0]
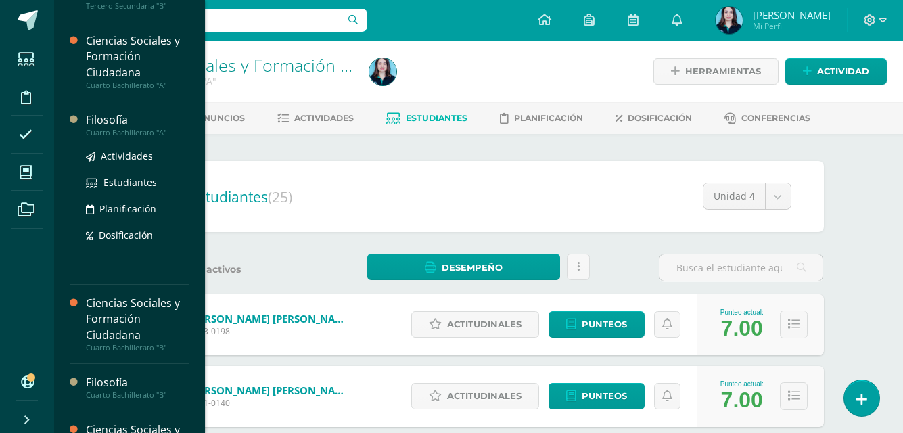
click at [121, 126] on div "Filosofía" at bounding box center [137, 120] width 103 height 16
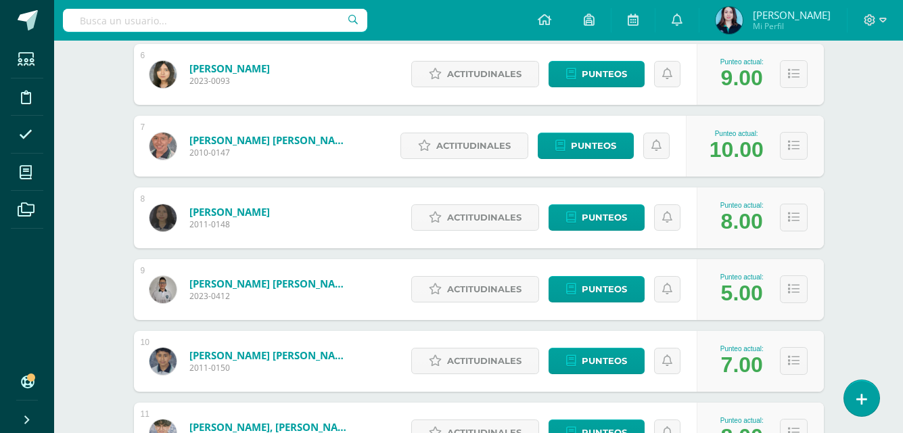
scroll to position [1014, 0]
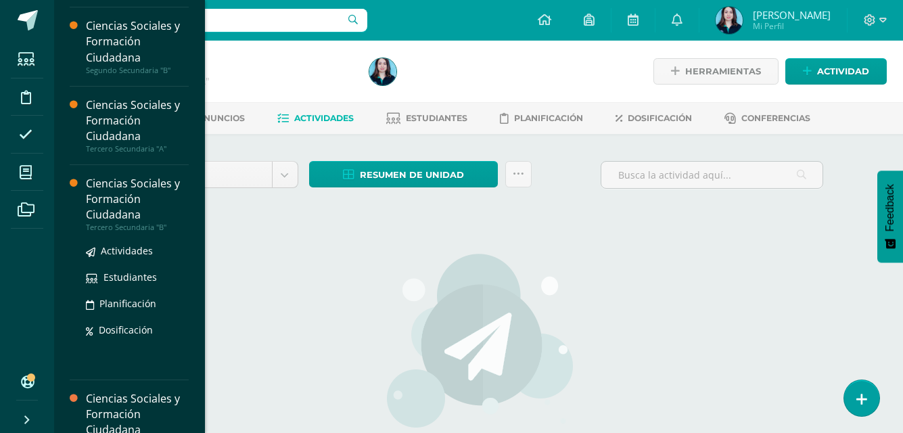
scroll to position [135, 0]
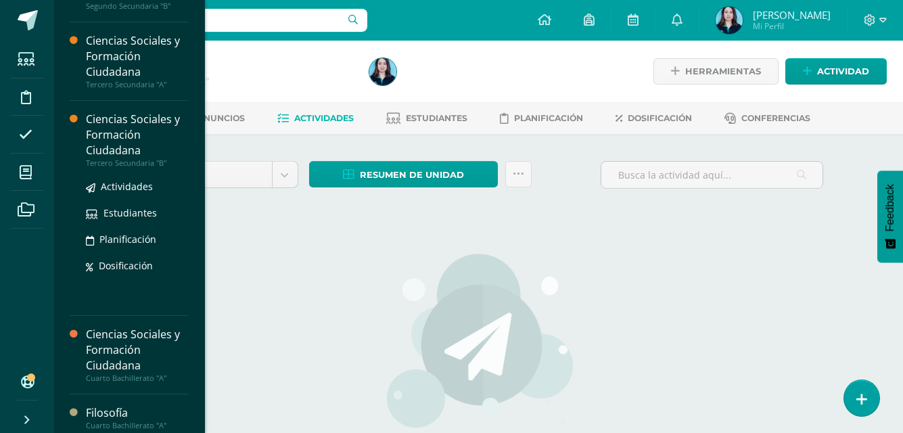
click at [115, 127] on div "Ciencias Sociales y Formación Ciudadana" at bounding box center [137, 135] width 103 height 47
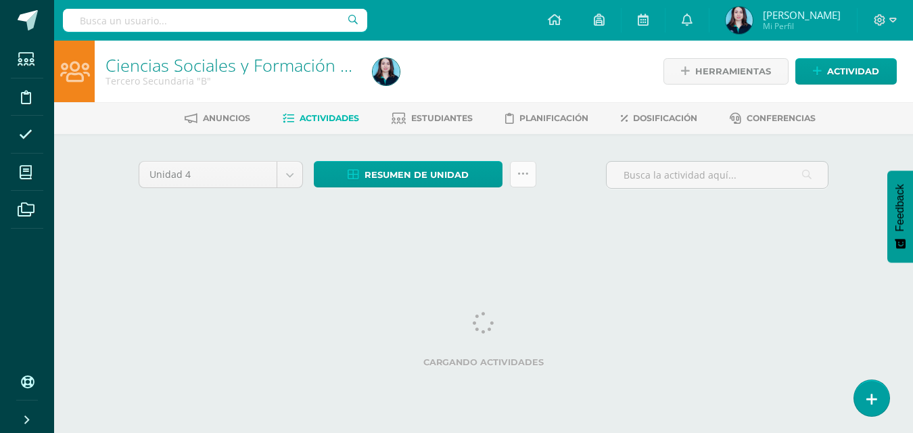
click at [521, 176] on icon at bounding box center [522, 173] width 11 height 11
click at [522, 172] on icon at bounding box center [522, 173] width 11 height 11
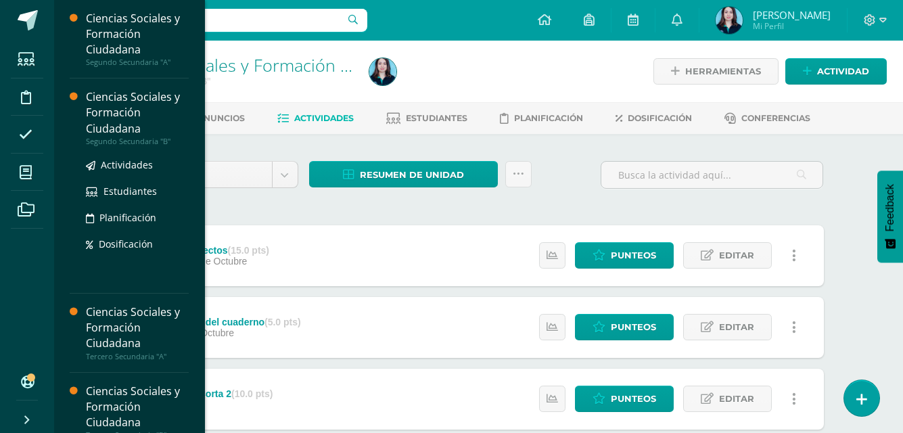
scroll to position [68, 0]
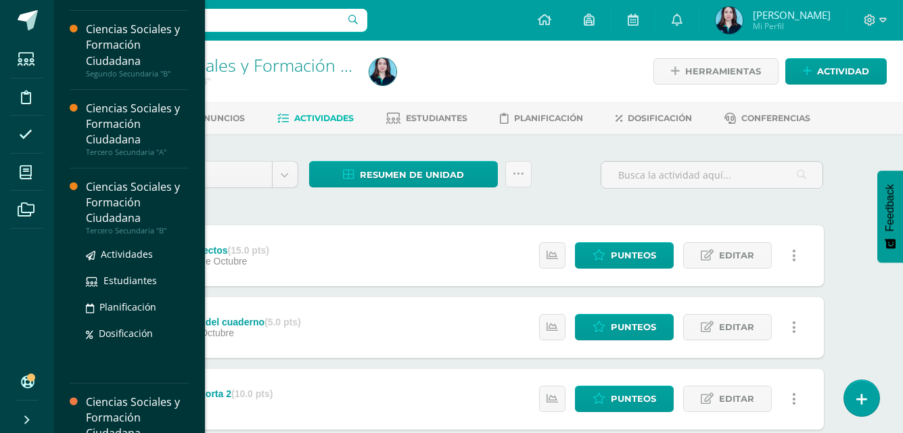
click at [124, 205] on div "Ciencias Sociales y Formación Ciudadana" at bounding box center [137, 202] width 103 height 47
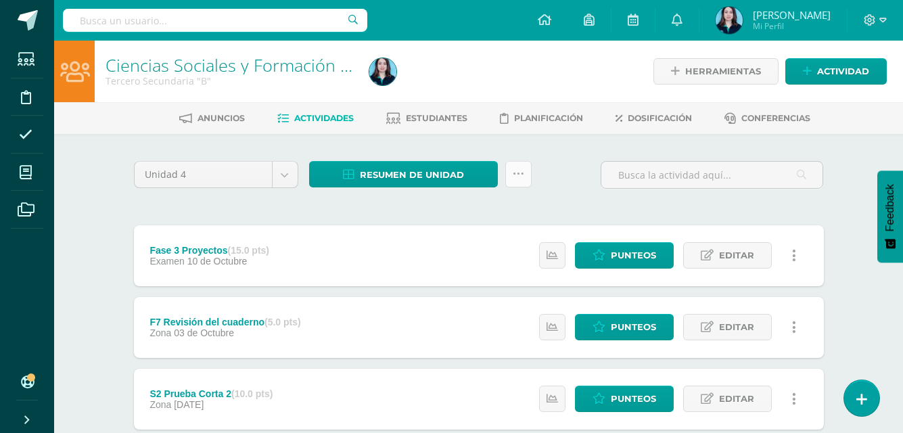
click at [508, 180] on link at bounding box center [518, 174] width 26 height 26
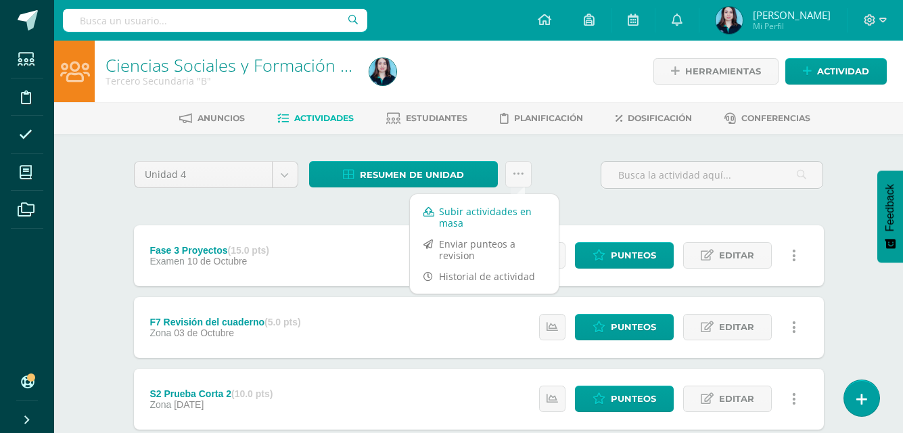
click at [500, 206] on link "Subir actividades en masa" at bounding box center [484, 217] width 149 height 32
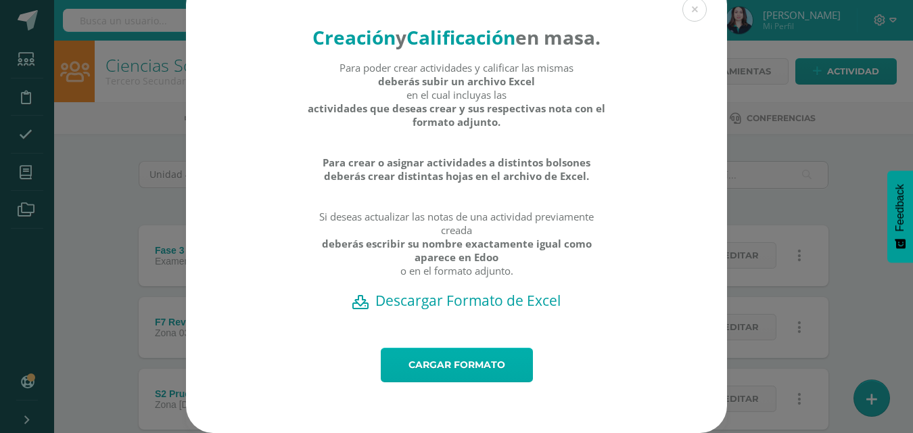
scroll to position [49, 0]
click at [416, 357] on link "Cargar formato" at bounding box center [457, 365] width 152 height 34
click at [473, 300] on h2 "Descargar Formato de Excel" at bounding box center [457, 300] width 494 height 19
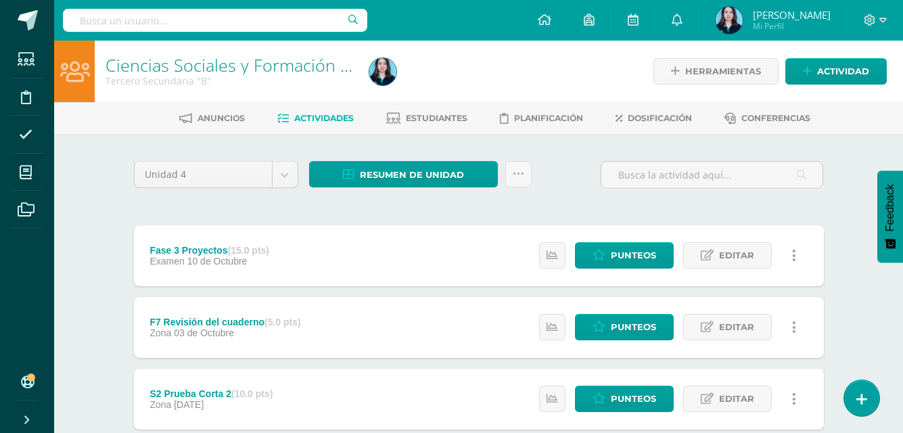
click at [548, 85] on div at bounding box center [498, 72] width 269 height 62
click at [514, 174] on icon at bounding box center [518, 173] width 11 height 11
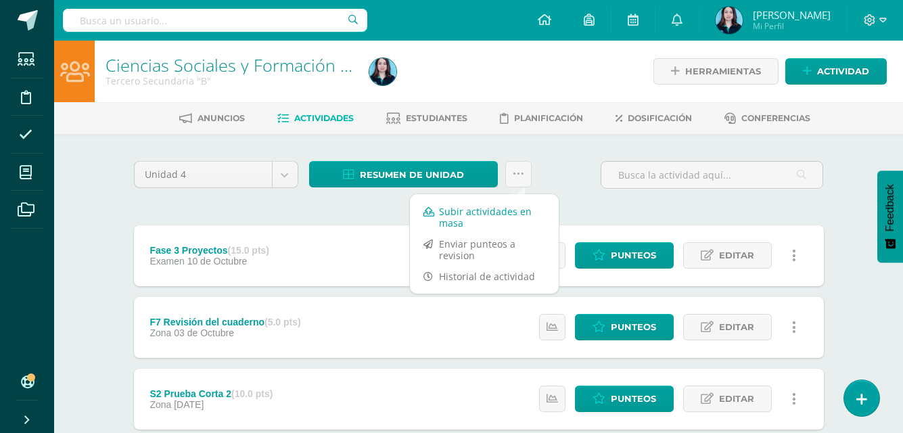
click at [494, 208] on link "Subir actividades en masa" at bounding box center [484, 217] width 149 height 32
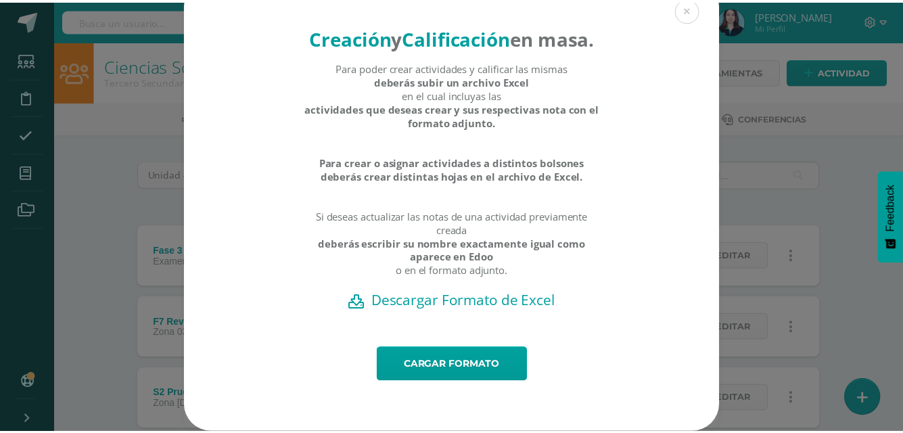
scroll to position [49, 0]
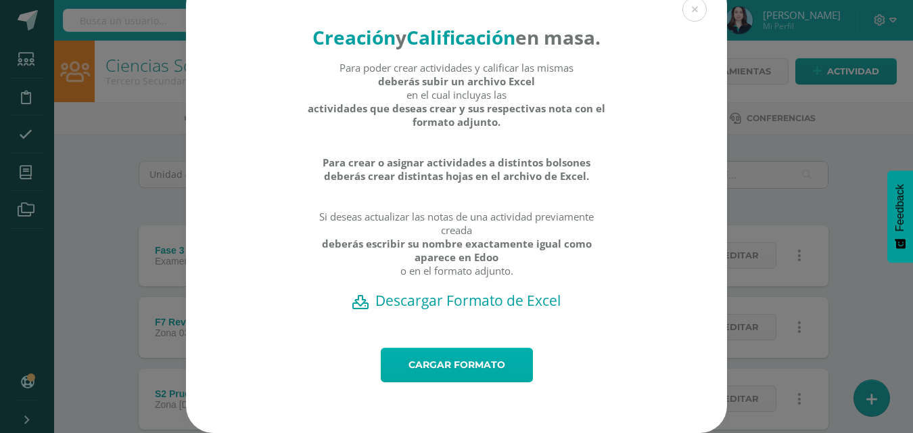
click at [442, 368] on link "Cargar formato" at bounding box center [457, 365] width 152 height 34
click at [854, 235] on div "Creación y Calificación en masa. Para poder crear actividades y calificar las m…" at bounding box center [456, 205] width 902 height 456
